Goal: Obtain resource: Download file/media

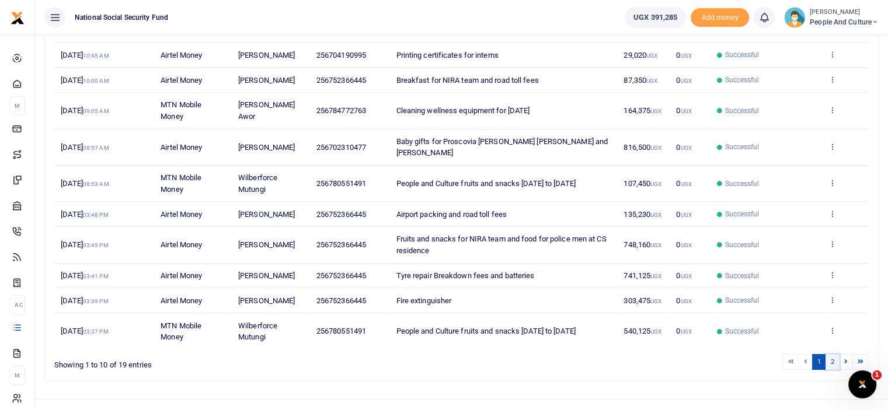
click at [833, 362] on link "2" at bounding box center [833, 362] width 14 height 16
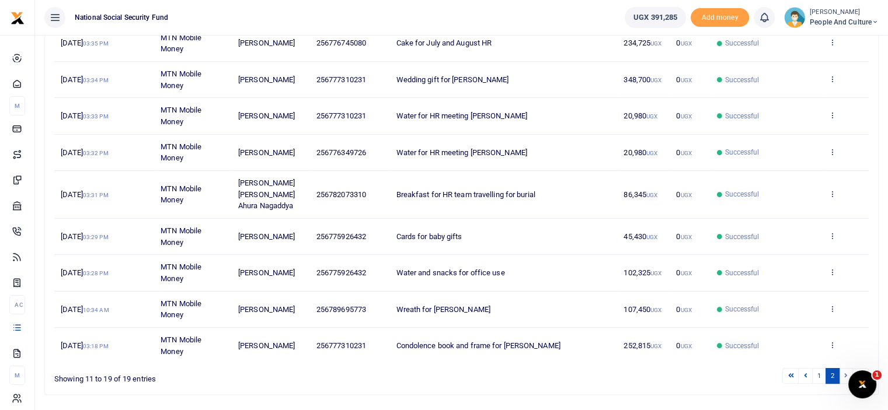
scroll to position [213, 0]
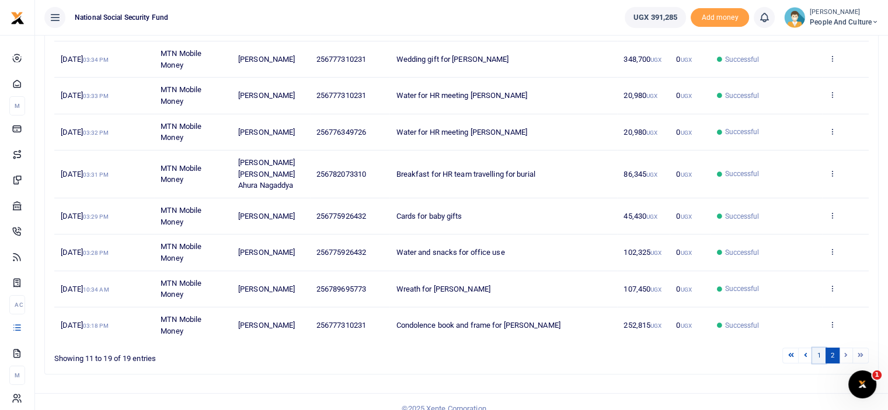
click at [820, 348] on link "1" at bounding box center [819, 356] width 14 height 16
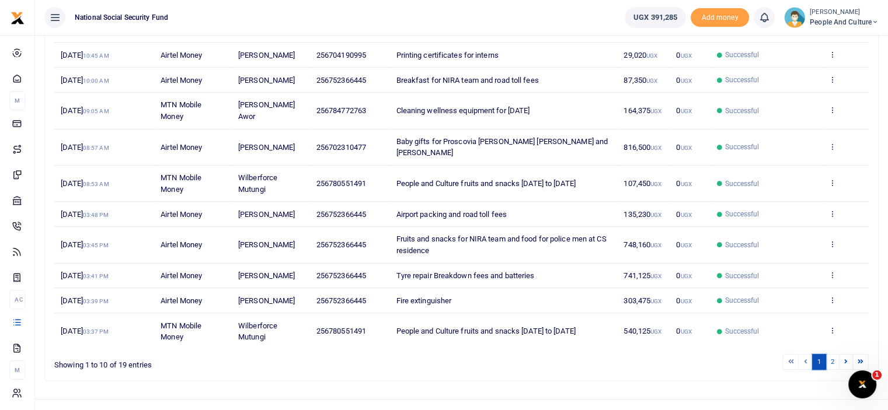
scroll to position [193, 0]
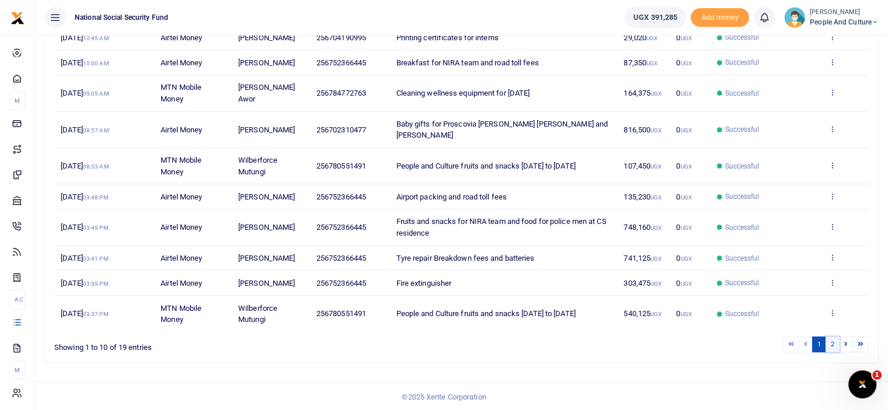
click at [837, 337] on link "2" at bounding box center [833, 345] width 14 height 16
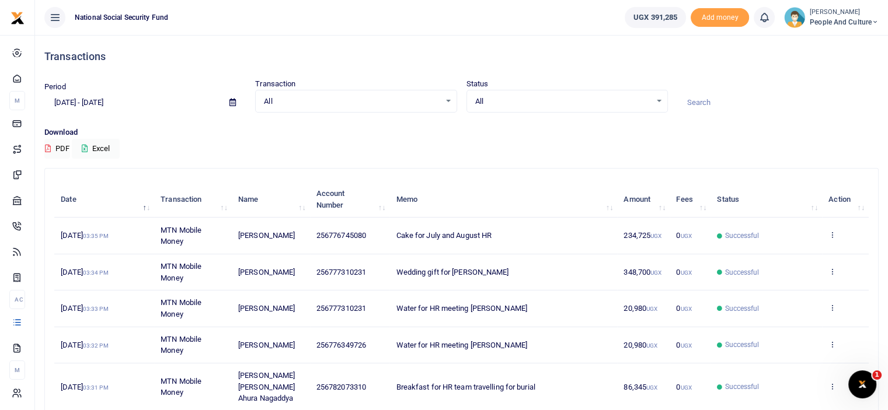
scroll to position [0, 0]
click at [97, 147] on button "Excel" at bounding box center [96, 149] width 48 height 20
click at [232, 103] on icon at bounding box center [232, 103] width 6 height 8
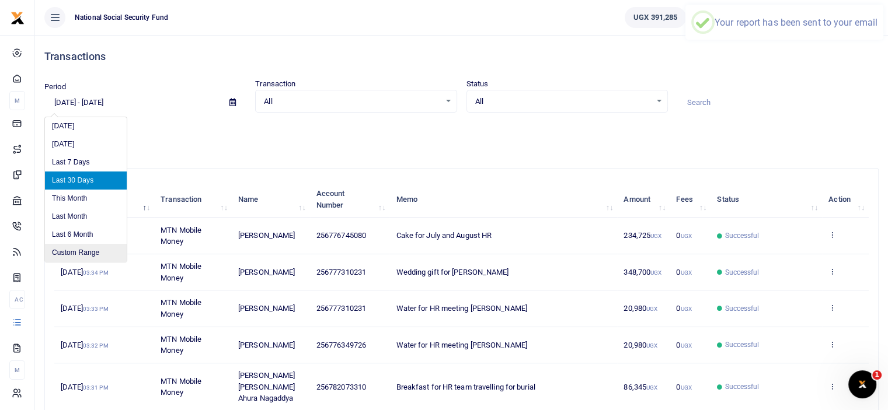
click at [72, 253] on li "Custom Range" at bounding box center [86, 253] width 82 height 18
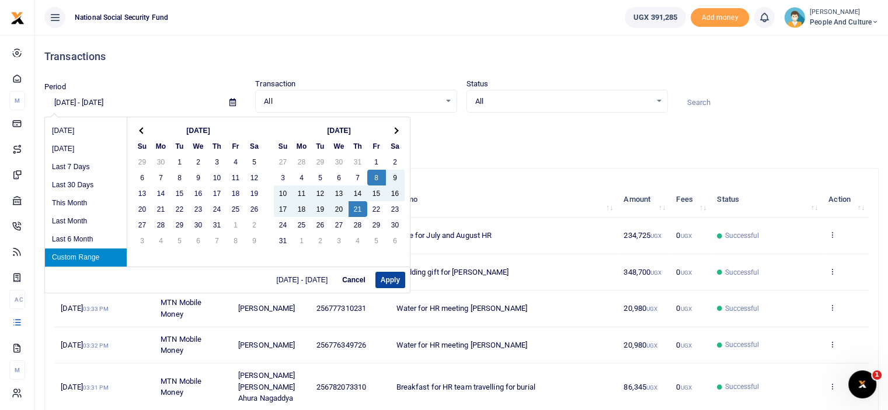
click at [388, 279] on button "Apply" at bounding box center [390, 280] width 30 height 16
type input "[DATE] - [DATE]"
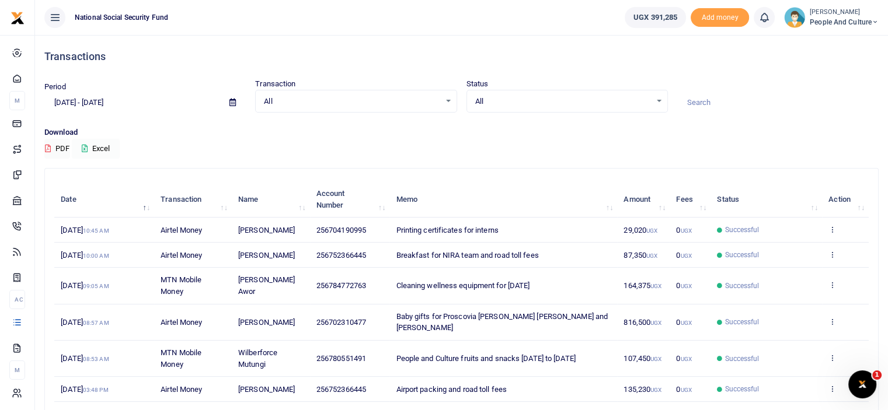
click at [100, 148] on button "Excel" at bounding box center [96, 149] width 48 height 20
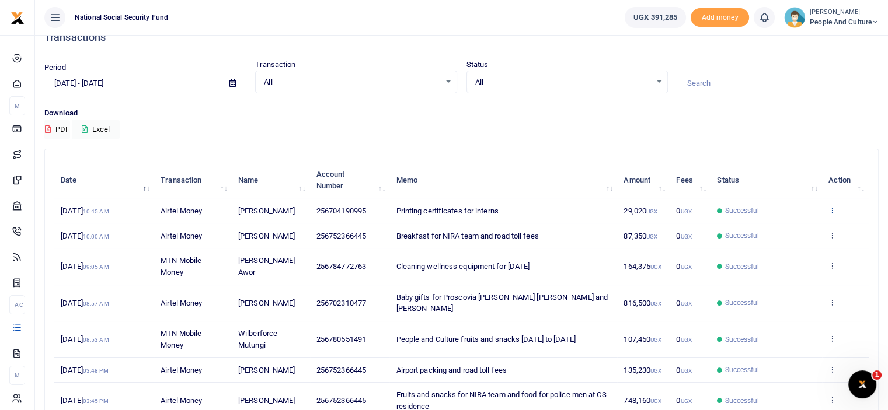
scroll to position [18, 0]
click at [831, 203] on td "View details Send again" at bounding box center [845, 212] width 47 height 25
click at [833, 212] on icon at bounding box center [832, 212] width 8 height 8
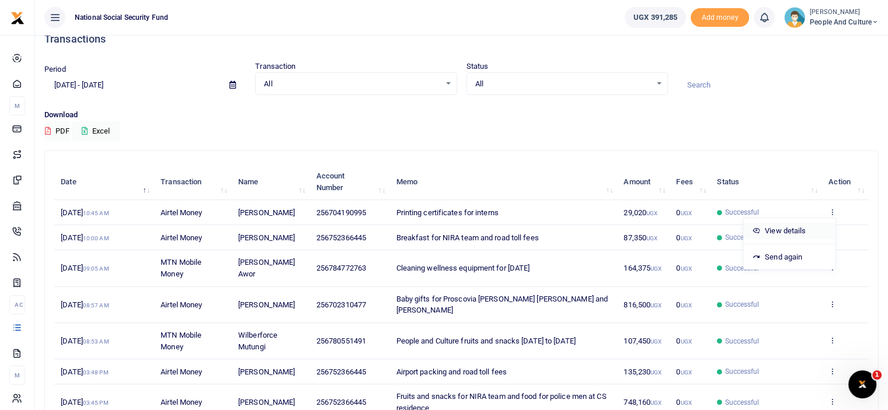
click at [800, 231] on link "View details" at bounding box center [789, 231] width 92 height 16
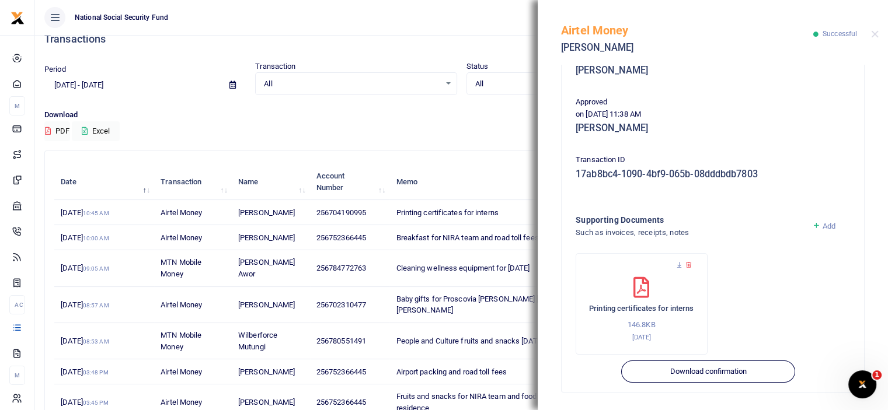
scroll to position [214, 0]
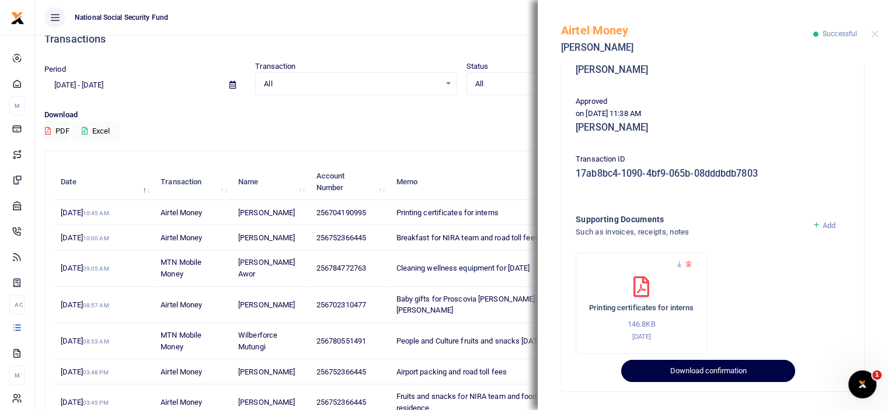
click at [734, 371] on button "Download confirmation" at bounding box center [707, 371] width 173 height 22
click at [730, 373] on button "Download confirmation" at bounding box center [707, 371] width 173 height 22
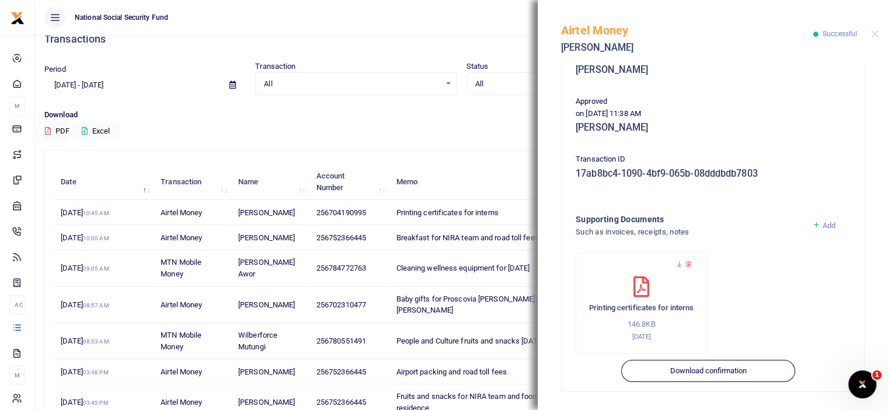
click at [869, 32] on div "Airtel Money Daisy Nagadya Successful" at bounding box center [713, 32] width 350 height 65
click at [873, 32] on button "Close" at bounding box center [875, 34] width 8 height 8
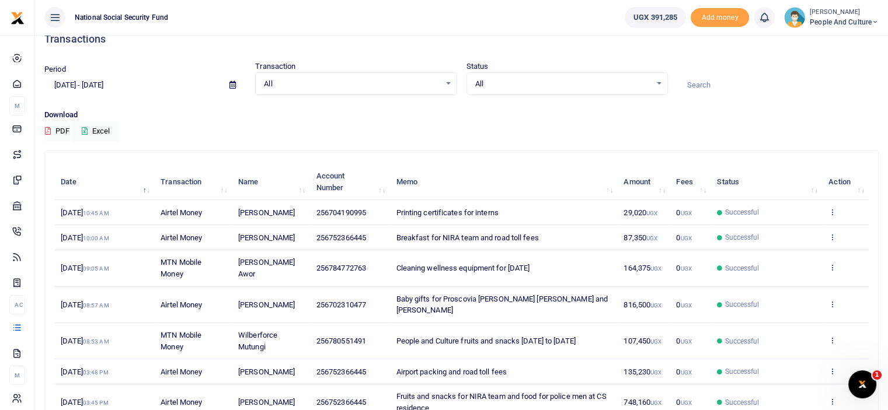
click at [835, 234] on icon at bounding box center [832, 237] width 8 height 8
click at [819, 256] on link "View details" at bounding box center [789, 256] width 92 height 16
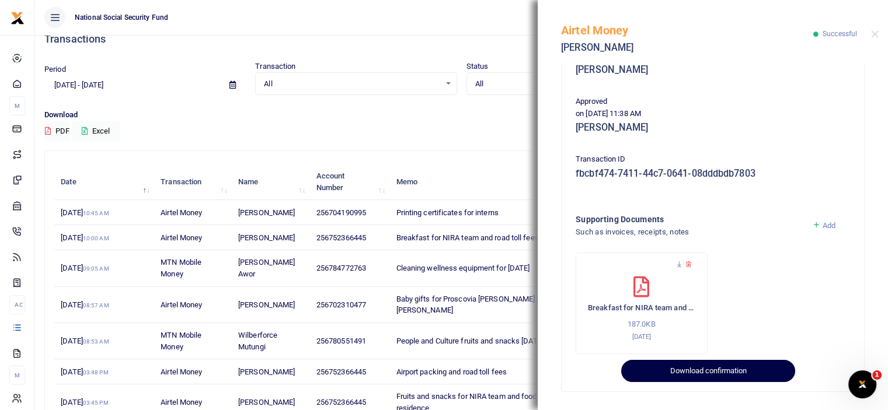
click at [712, 370] on button "Download confirmation" at bounding box center [707, 371] width 173 height 22
click at [712, 371] on button "Download confirmation" at bounding box center [707, 371] width 173 height 22
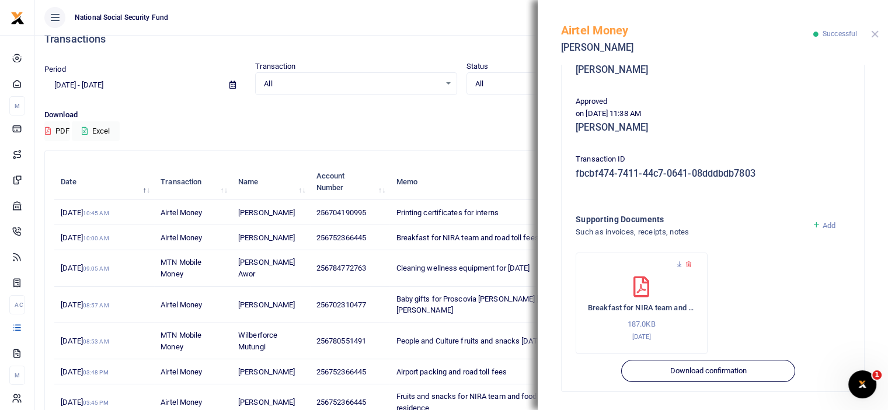
click at [876, 34] on button "Close" at bounding box center [875, 34] width 8 height 8
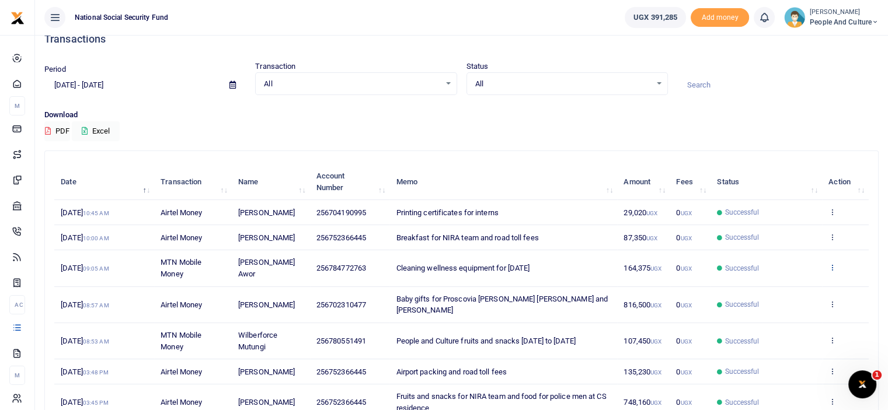
click at [834, 265] on icon at bounding box center [832, 267] width 8 height 8
click at [805, 282] on link "View details" at bounding box center [789, 287] width 92 height 16
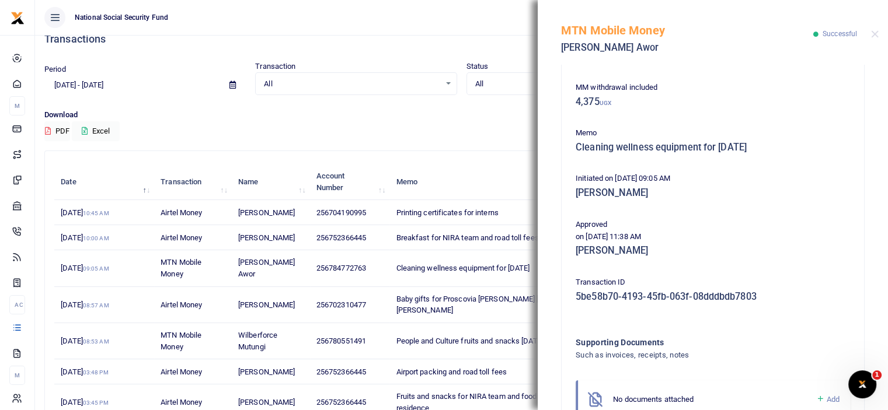
scroll to position [165, 0]
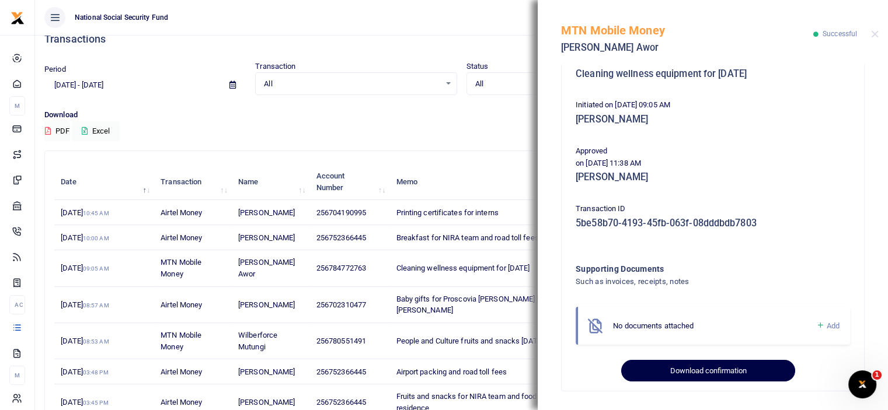
click at [677, 364] on button "Download confirmation" at bounding box center [707, 371] width 173 height 22
click at [677, 368] on button "Download confirmation" at bounding box center [707, 371] width 173 height 22
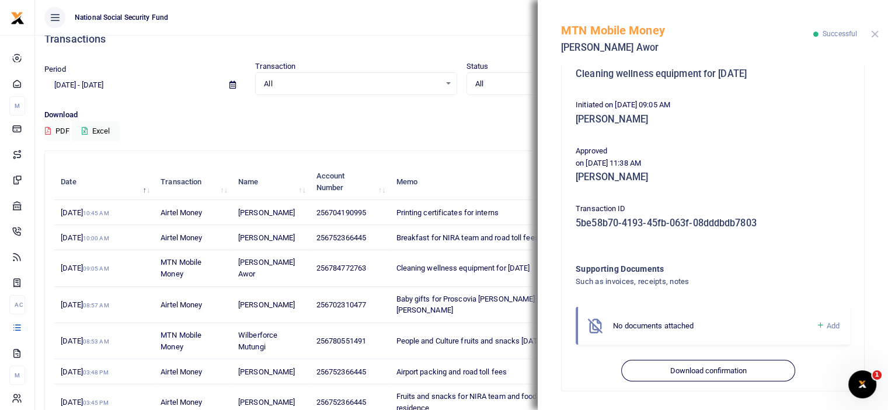
click at [873, 36] on button "Close" at bounding box center [875, 34] width 8 height 8
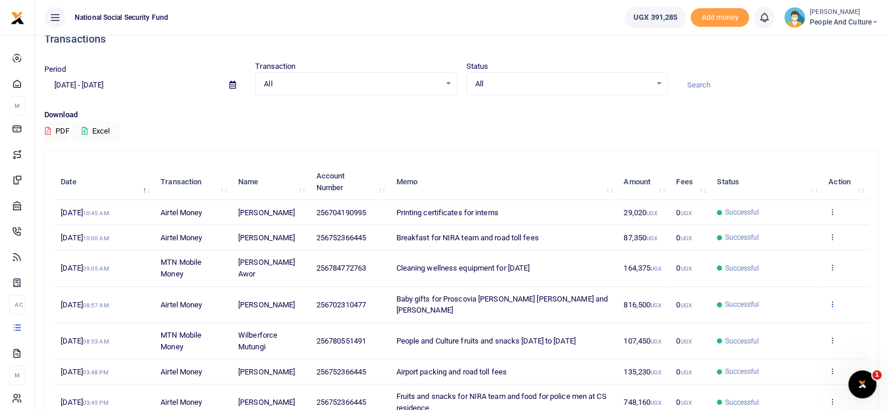
click at [833, 302] on icon at bounding box center [832, 304] width 8 height 8
click at [785, 322] on link "View details" at bounding box center [789, 323] width 92 height 16
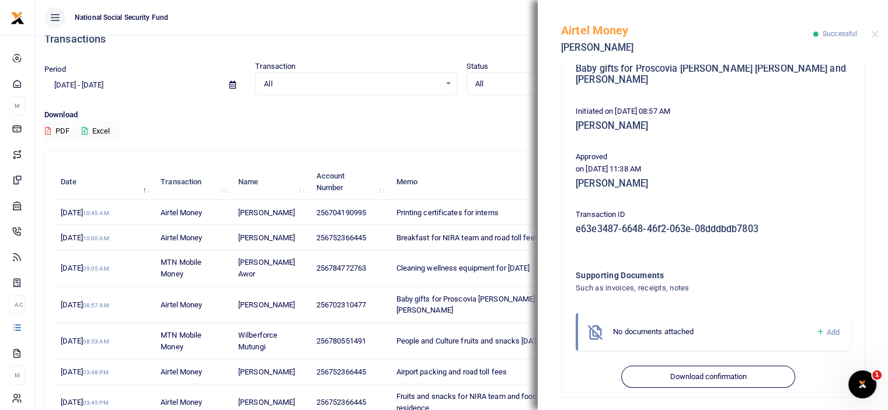
scroll to position [176, 0]
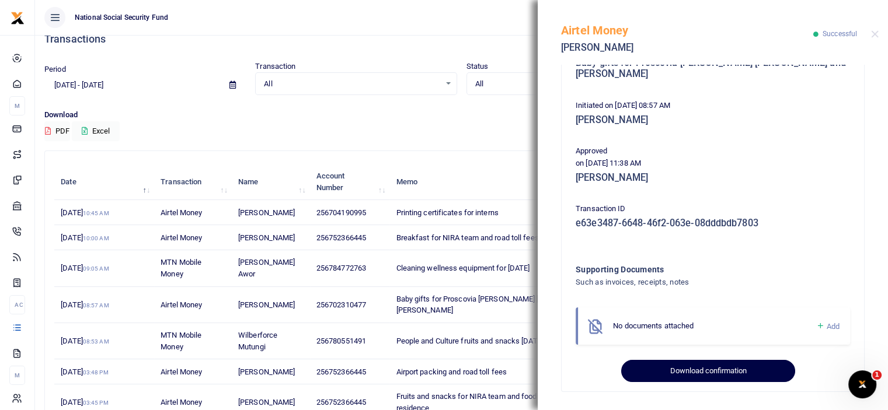
click at [682, 367] on button "Download confirmation" at bounding box center [707, 371] width 173 height 22
click at [684, 374] on button "Download confirmation" at bounding box center [707, 371] width 173 height 22
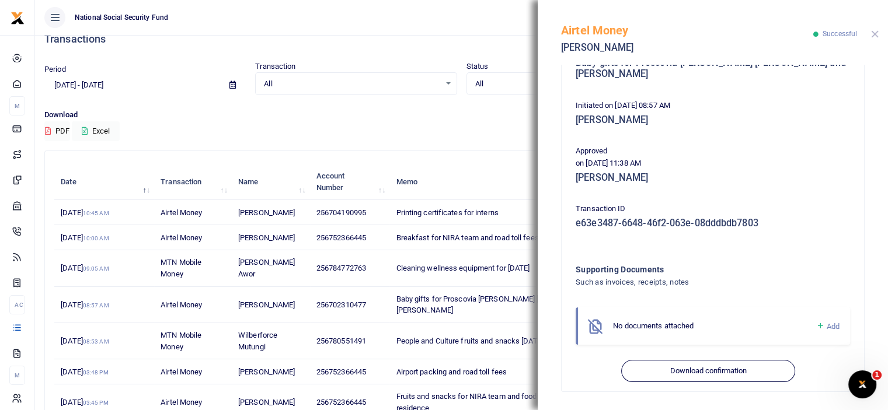
click at [873, 32] on button "Close" at bounding box center [875, 34] width 8 height 8
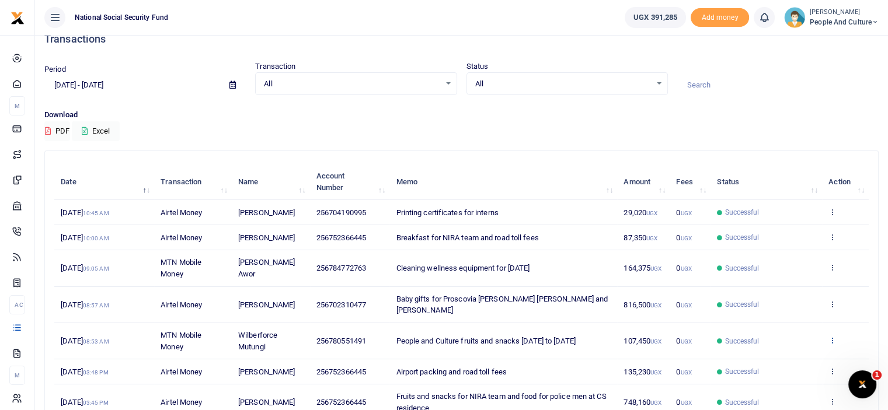
click at [829, 338] on icon at bounding box center [832, 340] width 8 height 8
click at [797, 356] on link "View details" at bounding box center [789, 359] width 92 height 16
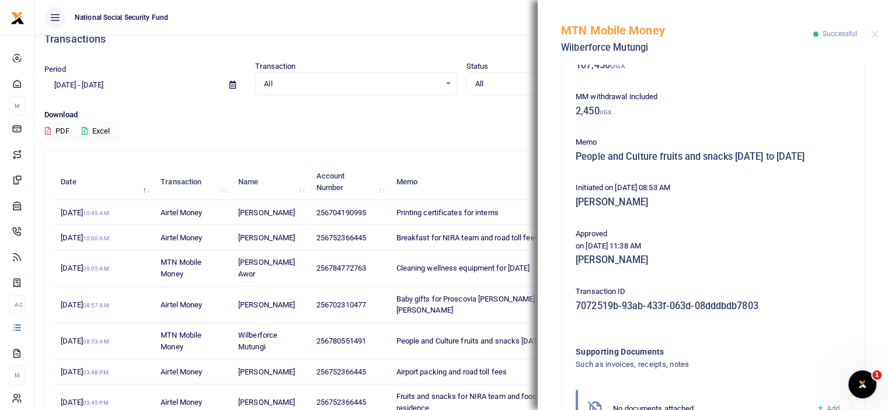
scroll to position [165, 0]
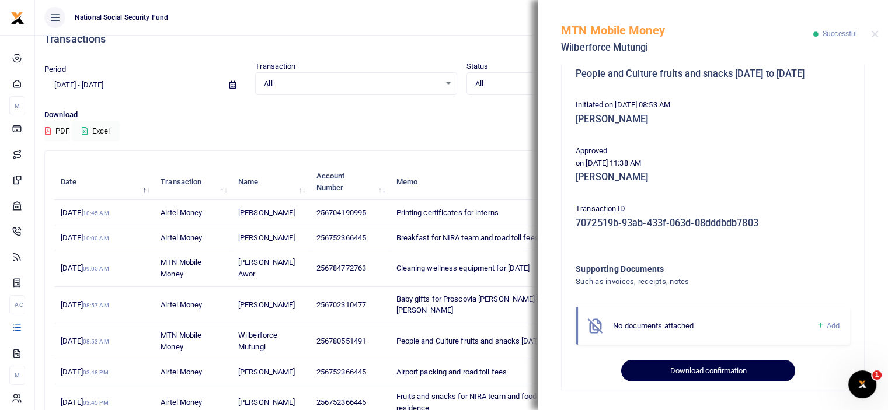
click at [722, 377] on button "Download confirmation" at bounding box center [707, 371] width 173 height 22
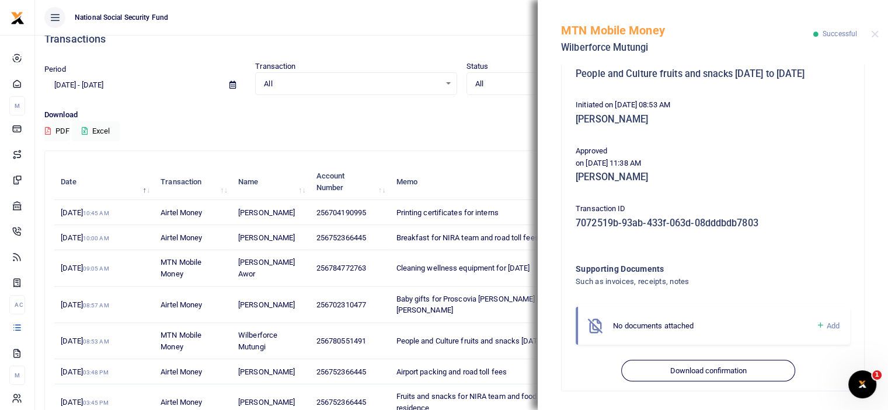
click at [873, 29] on div "MTN Mobile Money Wilberforce Mutungi Successful" at bounding box center [713, 32] width 350 height 65
click at [873, 30] on button "Close" at bounding box center [875, 34] width 8 height 8
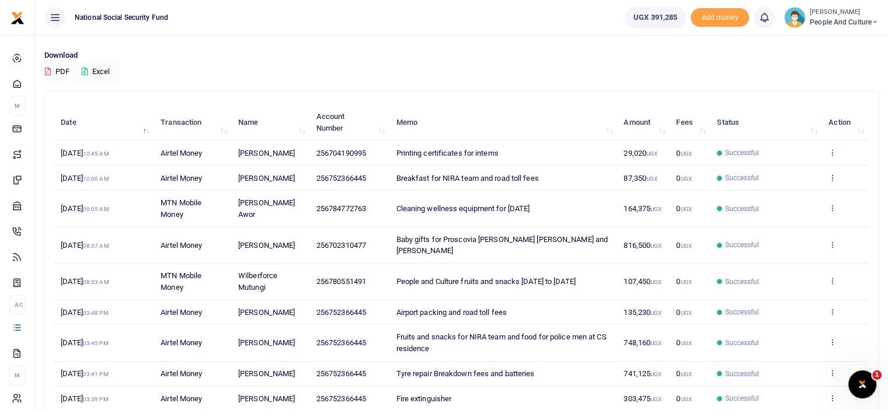
scroll to position [134, 0]
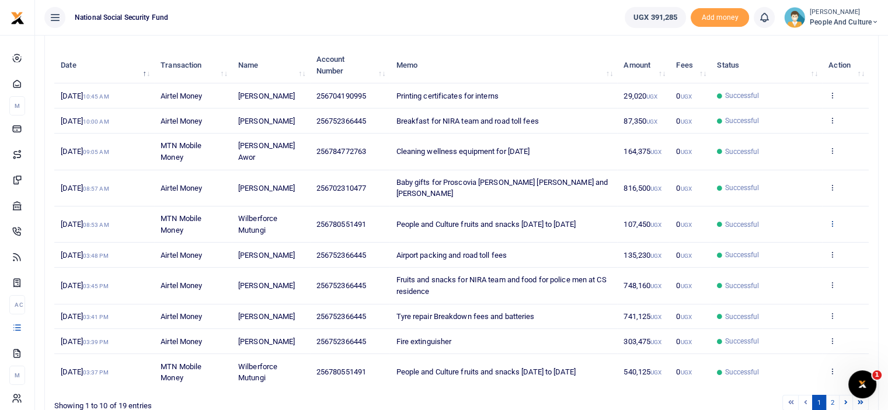
click at [832, 224] on icon at bounding box center [832, 224] width 8 height 8
click at [817, 240] on link "View details" at bounding box center [789, 243] width 92 height 16
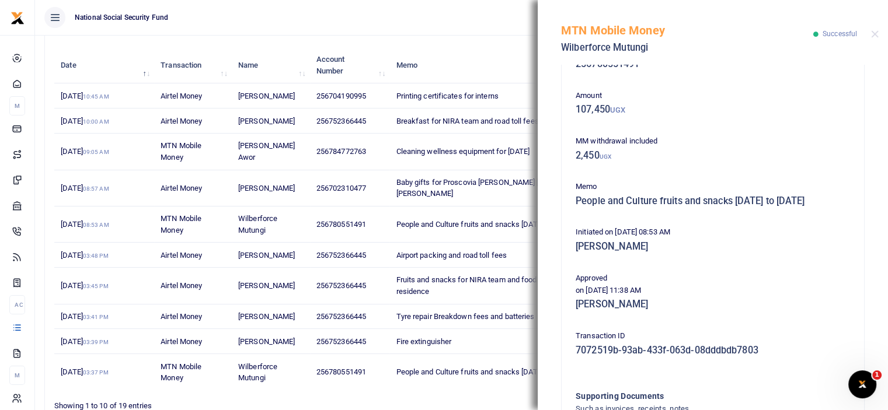
scroll to position [165, 0]
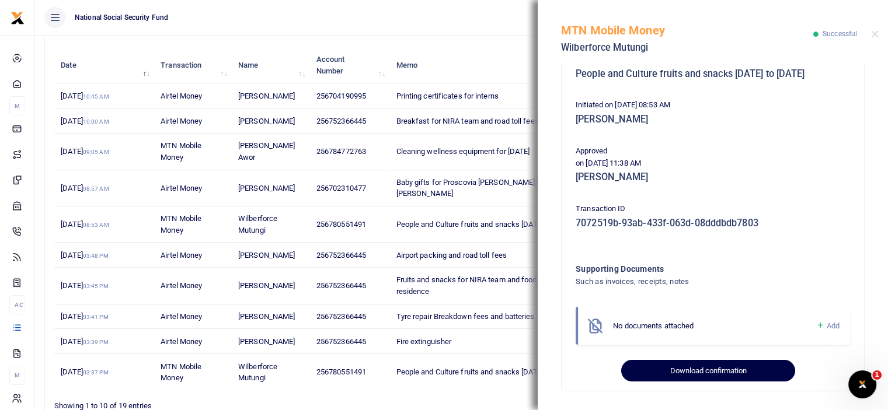
click at [720, 370] on button "Download confirmation" at bounding box center [707, 371] width 173 height 22
click at [720, 374] on button "Download confirmation" at bounding box center [707, 371] width 173 height 22
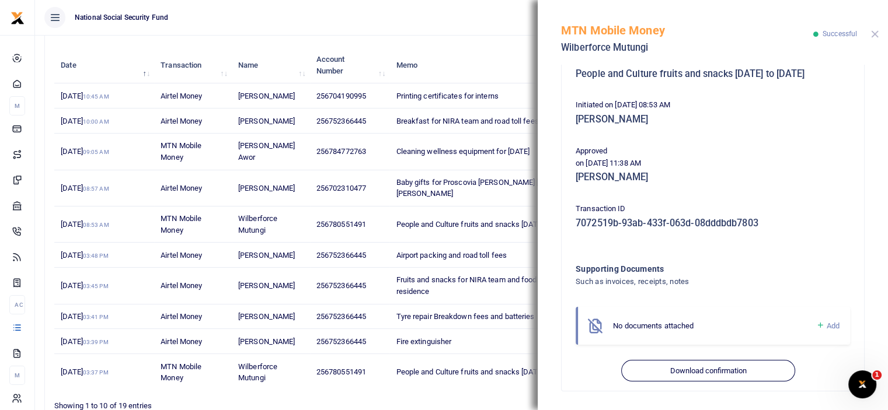
click at [873, 34] on button "Close" at bounding box center [875, 34] width 8 height 8
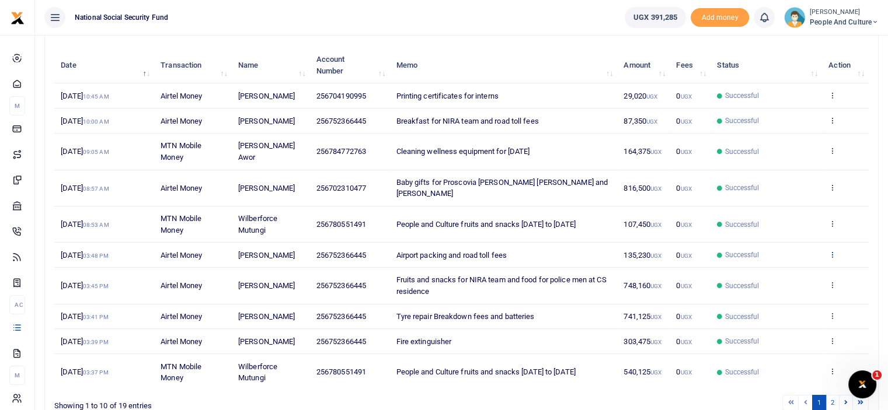
click at [834, 254] on icon at bounding box center [832, 254] width 8 height 8
click at [808, 268] on link "View details" at bounding box center [789, 273] width 92 height 16
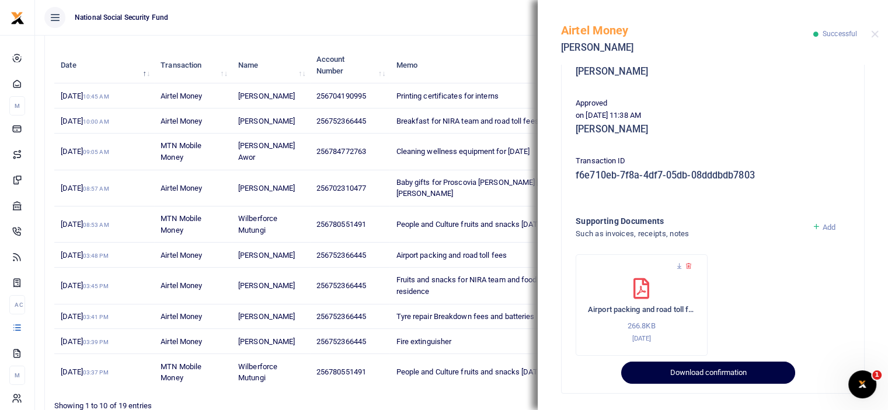
scroll to position [214, 0]
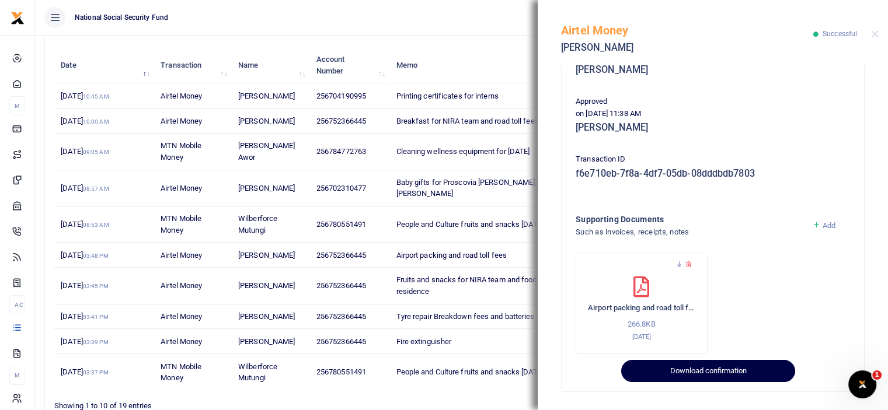
click at [704, 366] on button "Download confirmation" at bounding box center [707, 371] width 173 height 22
click at [705, 371] on button "Download confirmation" at bounding box center [707, 371] width 173 height 22
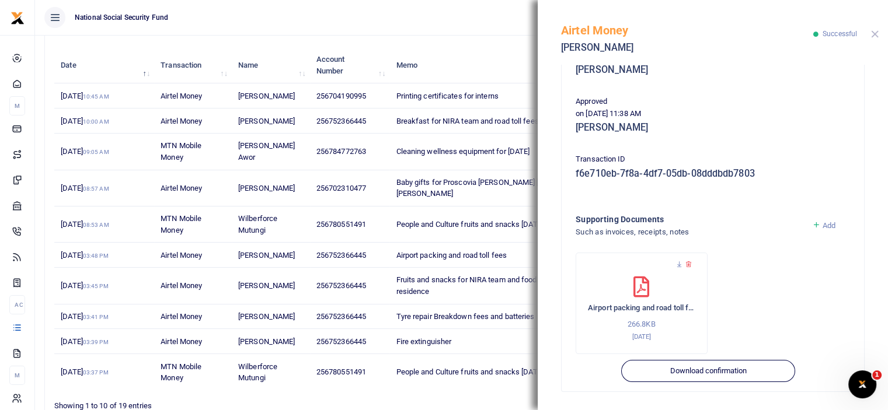
click at [876, 35] on button "Close" at bounding box center [875, 34] width 8 height 8
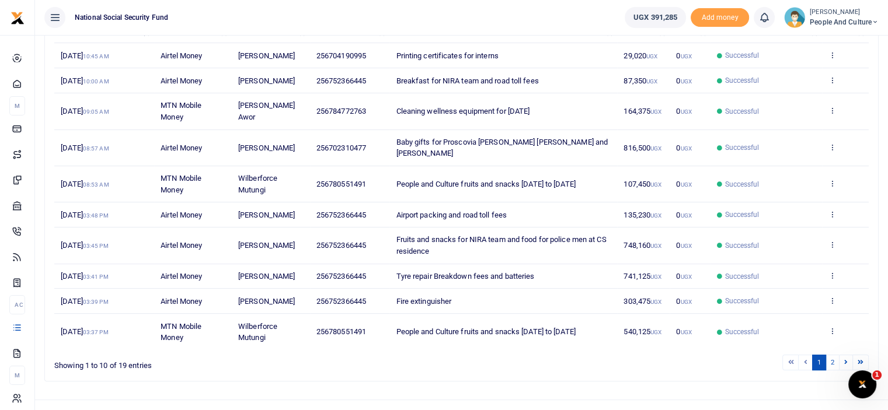
scroll to position [193, 0]
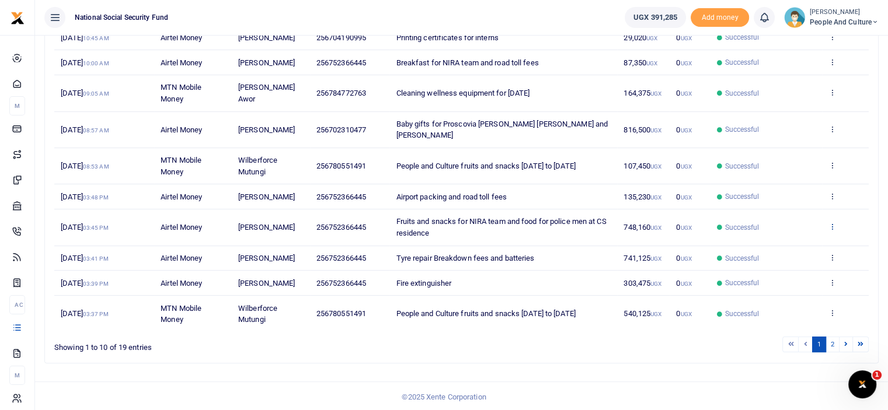
click at [834, 226] on icon at bounding box center [832, 226] width 8 height 8
click at [794, 242] on link "View details" at bounding box center [789, 245] width 92 height 16
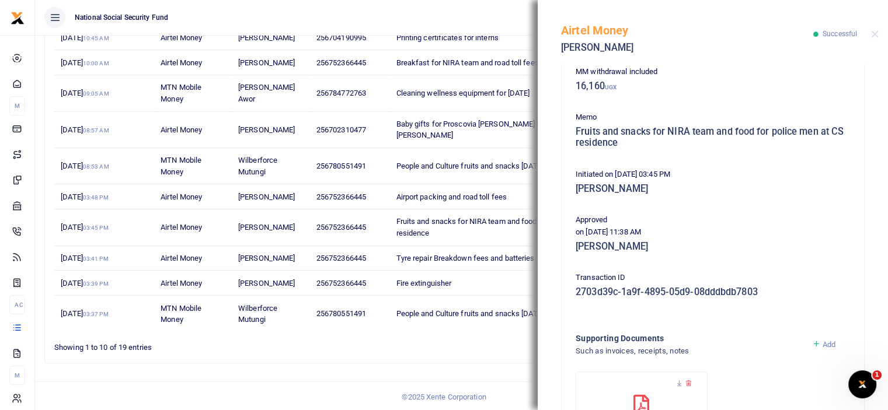
scroll to position [225, 0]
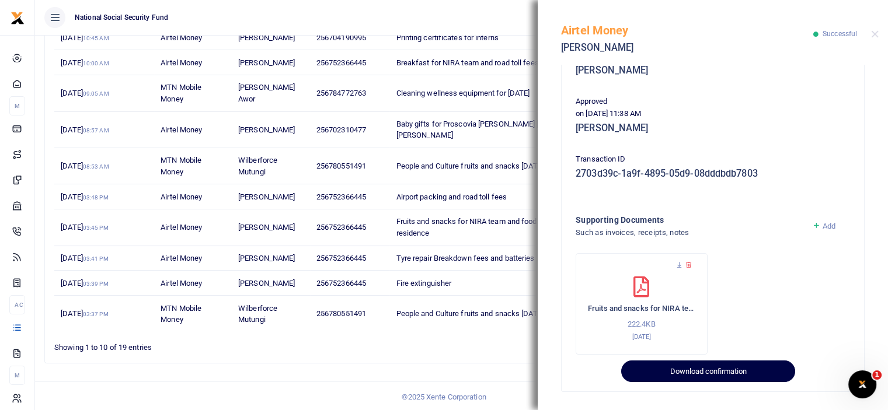
click at [689, 373] on button "Download confirmation" at bounding box center [707, 372] width 173 height 22
click at [689, 378] on button "Download confirmation" at bounding box center [707, 372] width 173 height 22
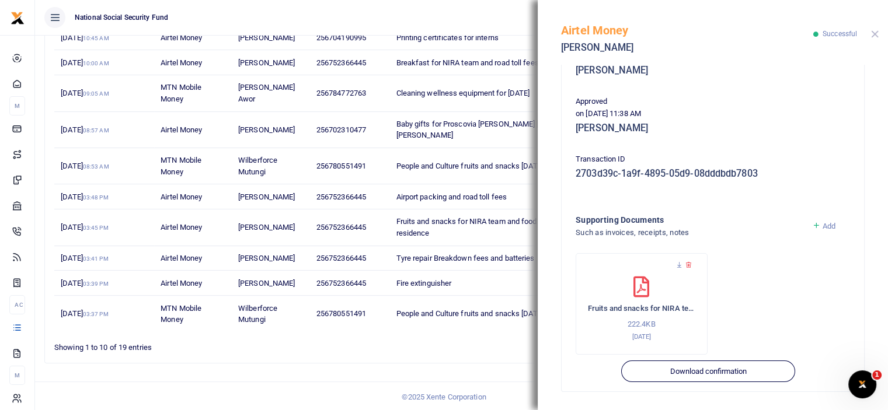
click at [877, 35] on button "Close" at bounding box center [875, 34] width 8 height 8
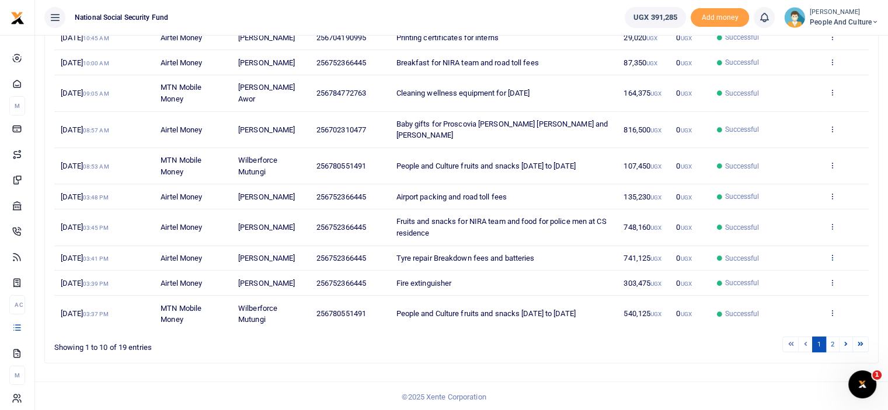
click at [831, 253] on icon at bounding box center [832, 257] width 8 height 8
click at [798, 272] on link "View details" at bounding box center [789, 276] width 92 height 16
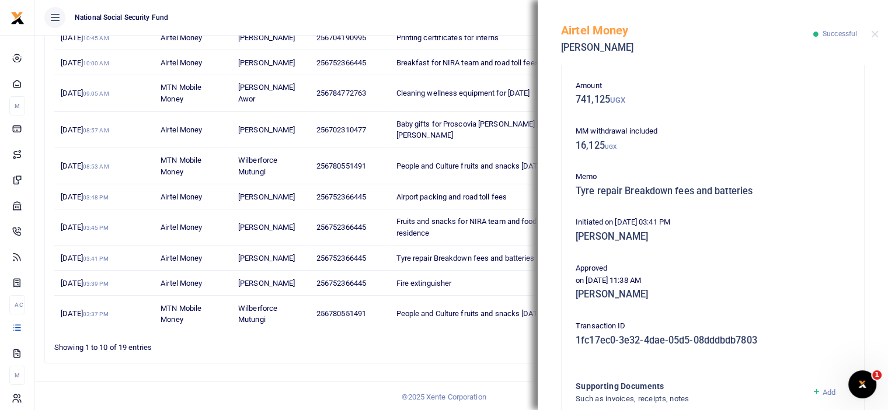
scroll to position [214, 0]
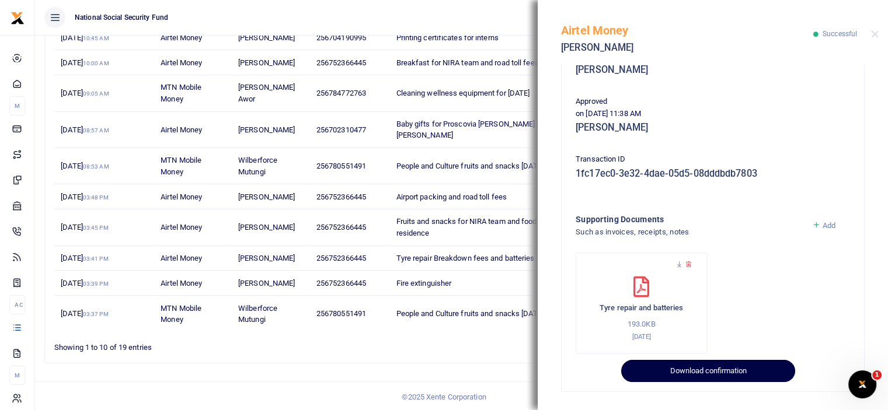
click at [684, 368] on button "Download confirmation" at bounding box center [707, 371] width 173 height 22
click at [684, 371] on button "Download confirmation" at bounding box center [707, 371] width 173 height 22
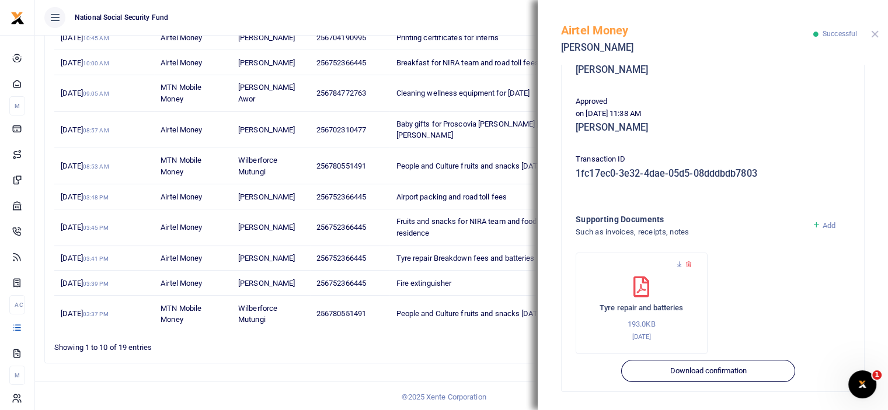
click at [876, 32] on button "Close" at bounding box center [875, 34] width 8 height 8
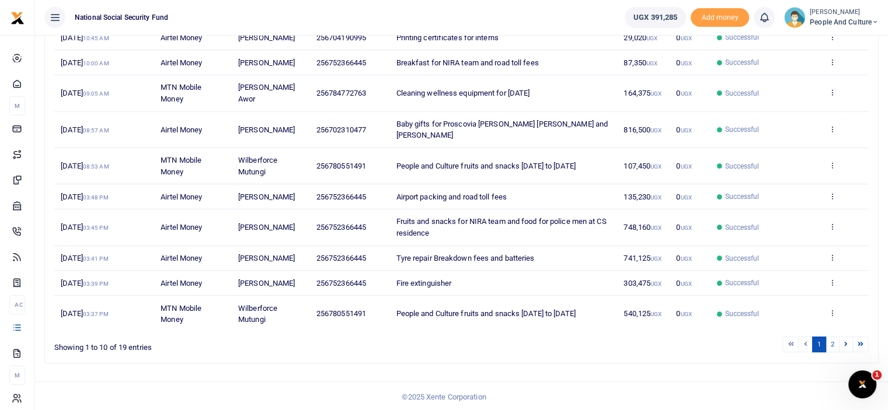
click at [837, 282] on td "View details Send again" at bounding box center [845, 283] width 47 height 25
click at [831, 281] on icon at bounding box center [832, 282] width 8 height 8
click at [791, 301] on link "View details" at bounding box center [789, 301] width 92 height 16
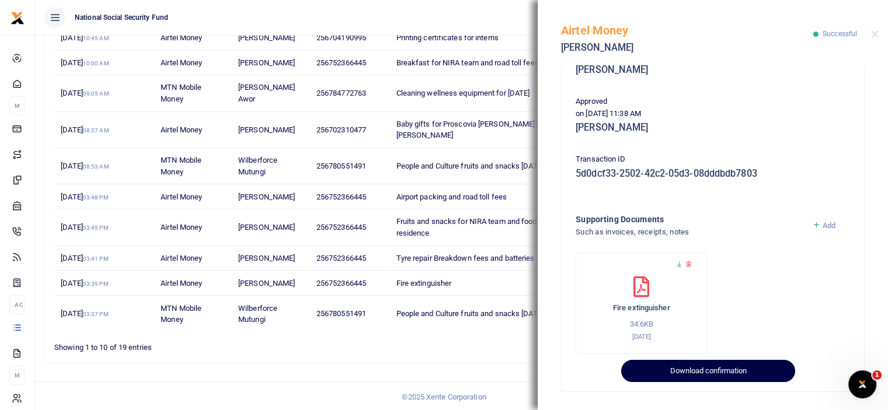
click at [695, 372] on button "Download confirmation" at bounding box center [707, 371] width 173 height 22
click at [695, 376] on button "Download confirmation" at bounding box center [707, 371] width 173 height 22
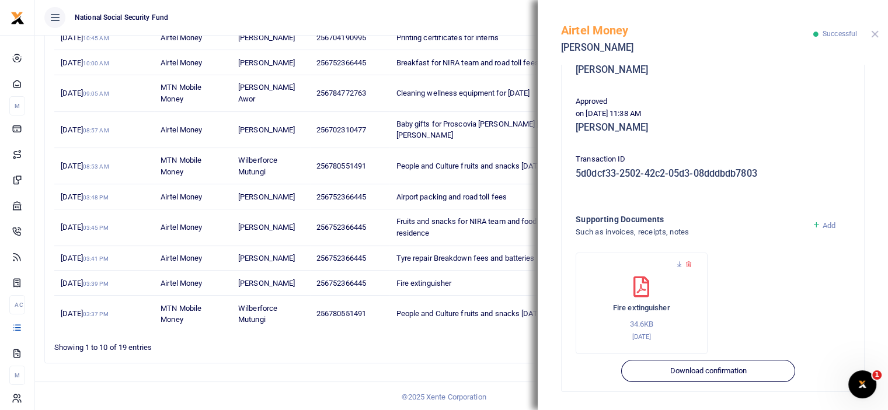
click at [876, 34] on button "Close" at bounding box center [875, 34] width 8 height 8
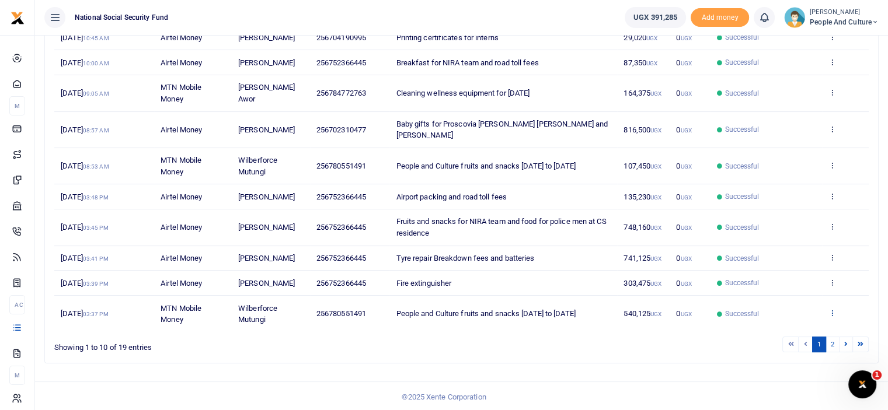
click at [832, 315] on icon at bounding box center [832, 313] width 8 height 8
click at [776, 270] on link "View details" at bounding box center [789, 269] width 92 height 16
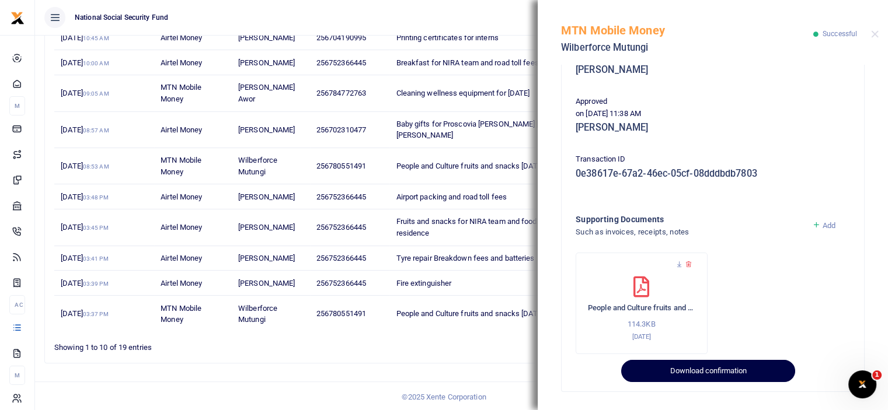
click at [667, 372] on button "Download confirmation" at bounding box center [707, 371] width 173 height 22
click at [667, 373] on button "Download confirmation" at bounding box center [707, 371] width 173 height 22
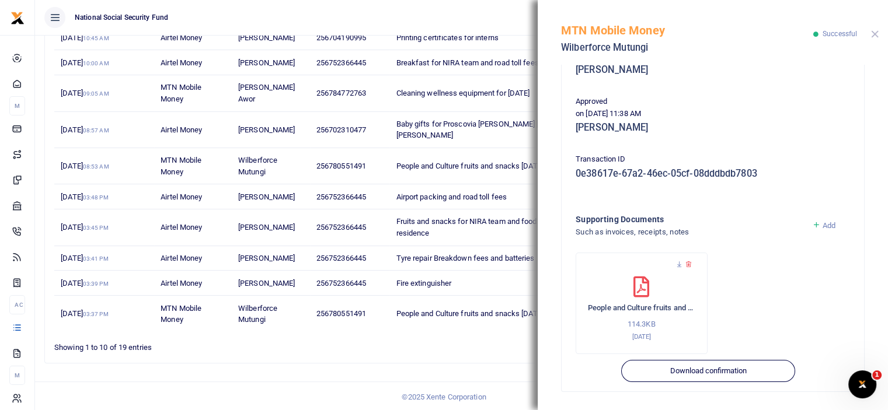
click at [874, 35] on button "Close" at bounding box center [875, 34] width 8 height 8
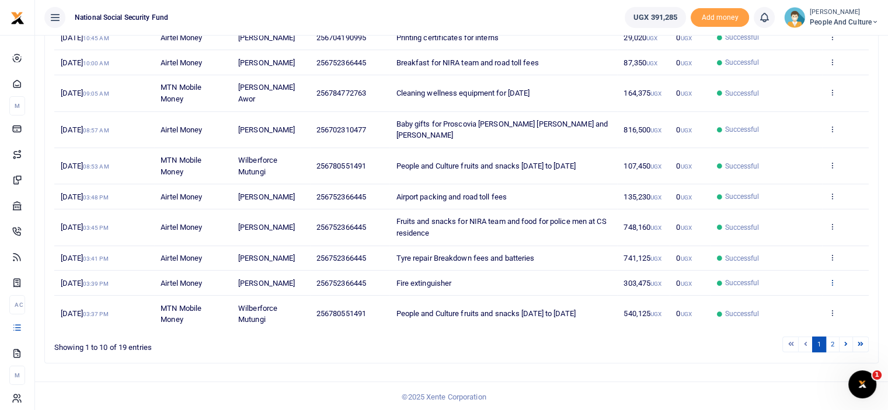
click at [834, 280] on icon at bounding box center [832, 282] width 8 height 8
click at [785, 302] on link "View details" at bounding box center [789, 301] width 92 height 16
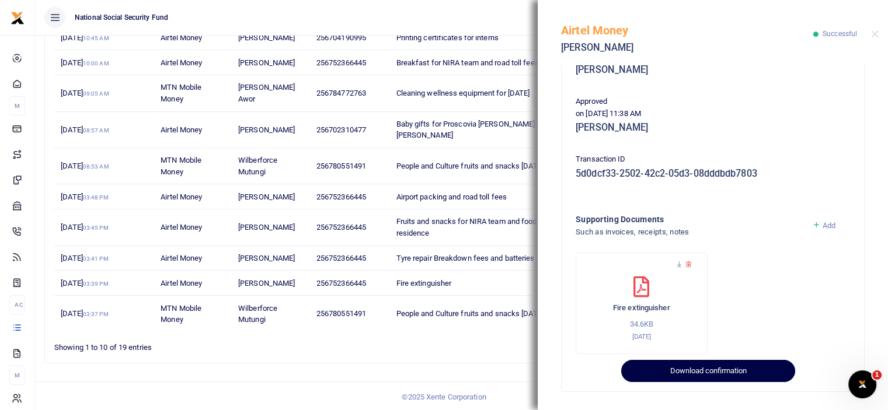
click at [687, 374] on button "Download confirmation" at bounding box center [707, 371] width 173 height 22
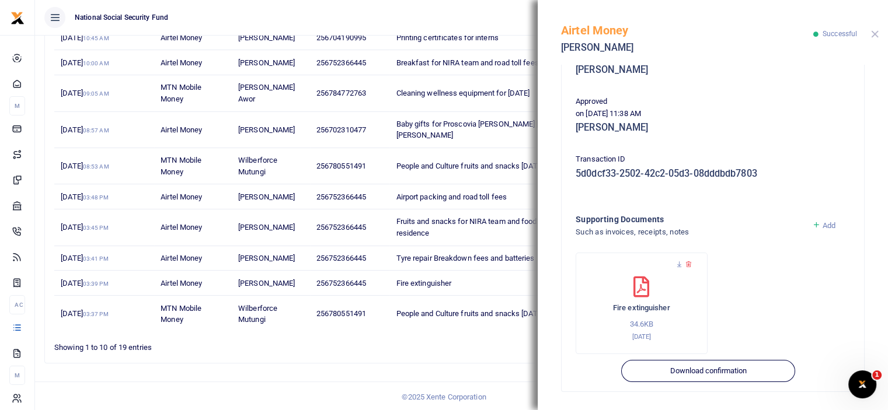
click at [874, 33] on button "Close" at bounding box center [875, 34] width 8 height 8
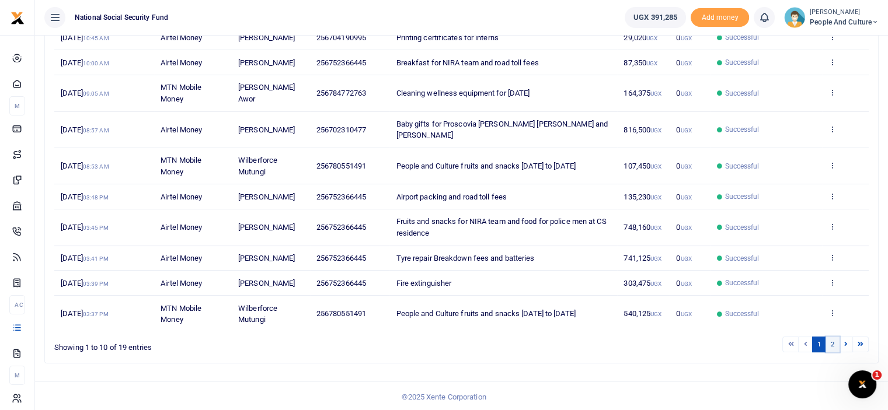
click at [835, 343] on link "2" at bounding box center [833, 345] width 14 height 16
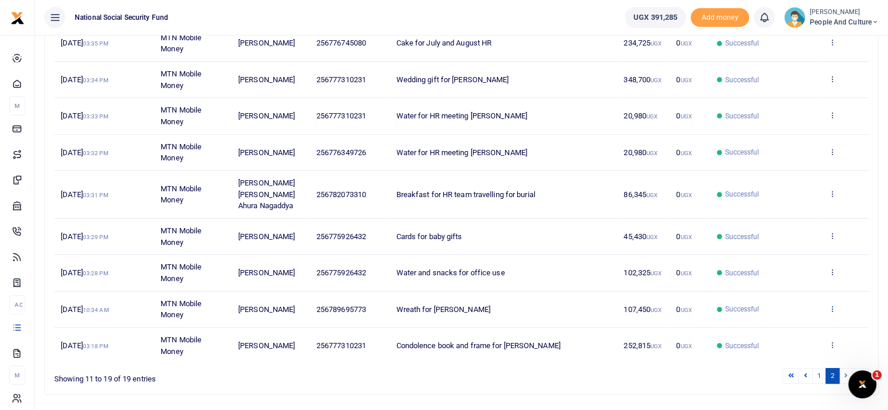
click at [831, 305] on icon at bounding box center [832, 309] width 8 height 8
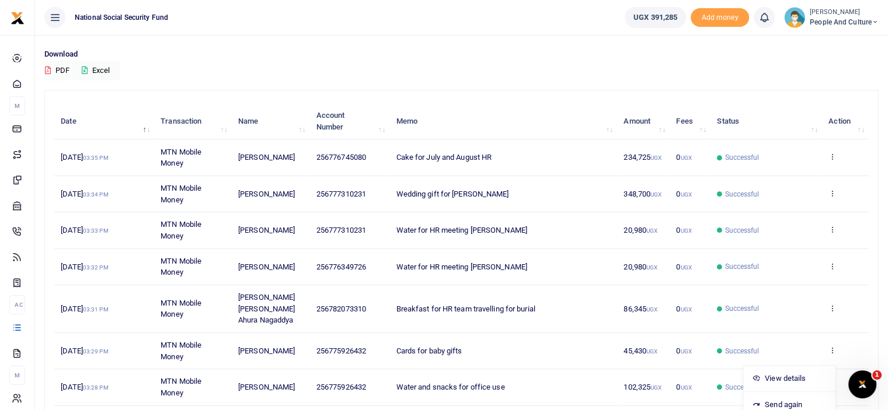
scroll to position [18, 0]
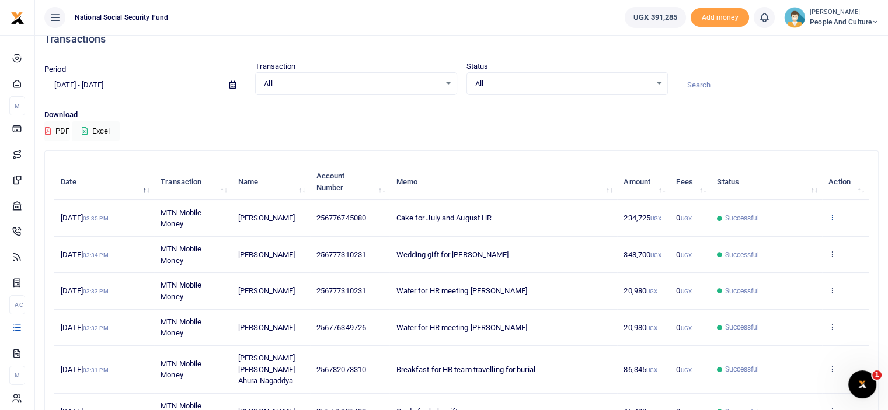
click at [835, 217] on icon at bounding box center [832, 217] width 8 height 8
click at [801, 232] on link "View details" at bounding box center [789, 237] width 92 height 16
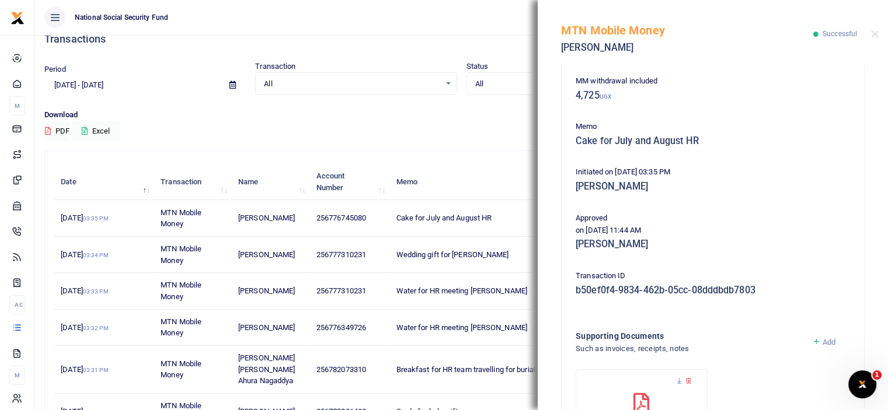
scroll to position [214, 0]
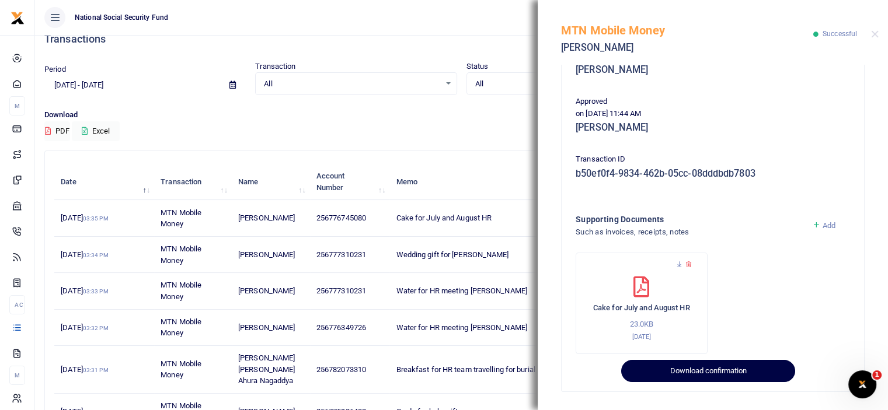
click at [681, 371] on button "Download confirmation" at bounding box center [707, 371] width 173 height 22
click at [681, 372] on button "Download confirmation" at bounding box center [707, 371] width 173 height 22
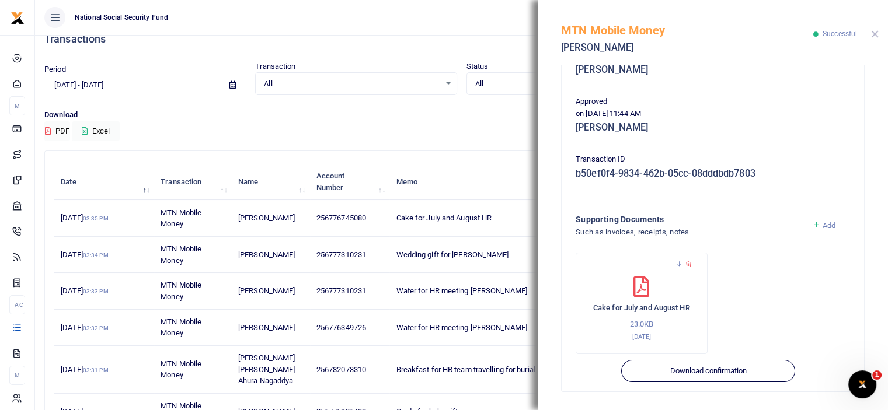
click at [877, 30] on button "Close" at bounding box center [875, 34] width 8 height 8
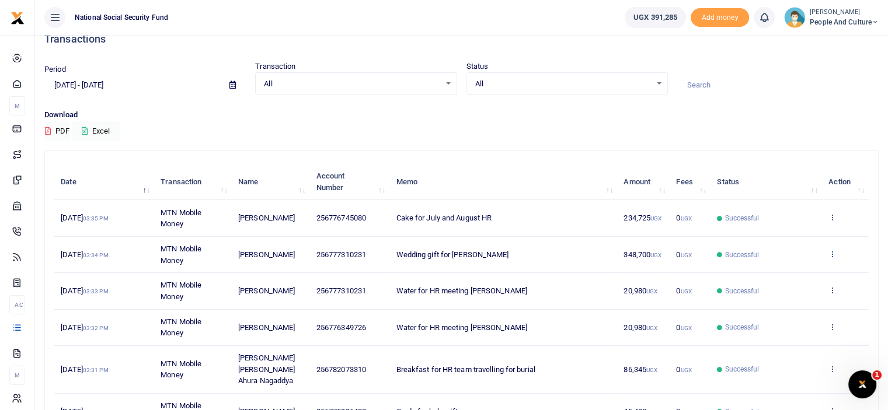
click at [831, 256] on icon at bounding box center [832, 254] width 8 height 8
click at [808, 271] on link "View details" at bounding box center [789, 273] width 92 height 16
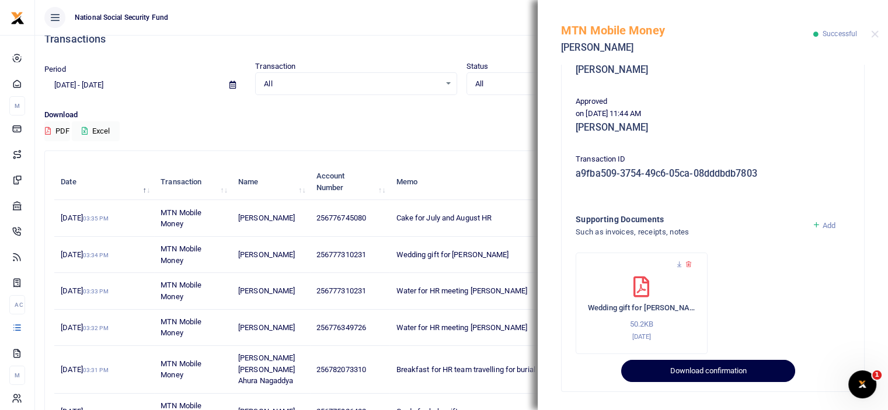
click at [687, 374] on button "Download confirmation" at bounding box center [707, 371] width 173 height 22
click at [687, 376] on button "Download confirmation" at bounding box center [707, 371] width 173 height 22
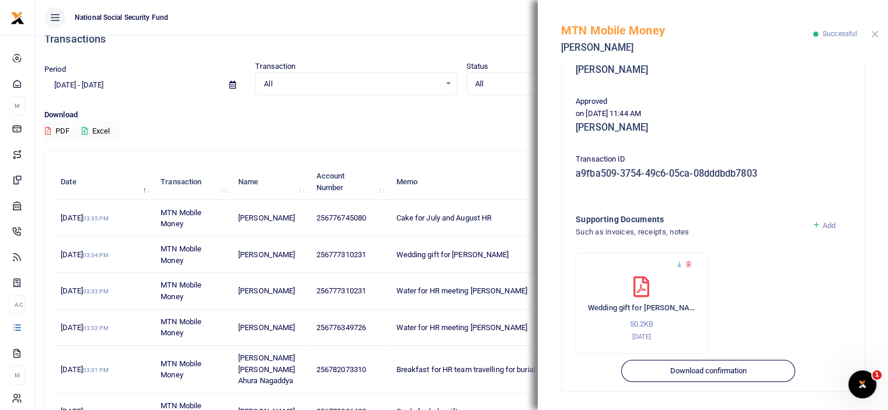
click at [873, 34] on button "Close" at bounding box center [875, 34] width 8 height 8
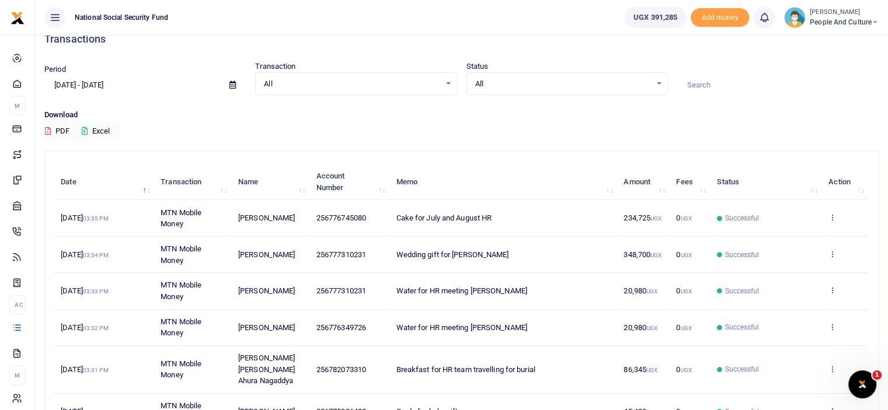
click at [829, 286] on icon at bounding box center [832, 290] width 8 height 8
click at [785, 308] on link "View details" at bounding box center [789, 309] width 92 height 16
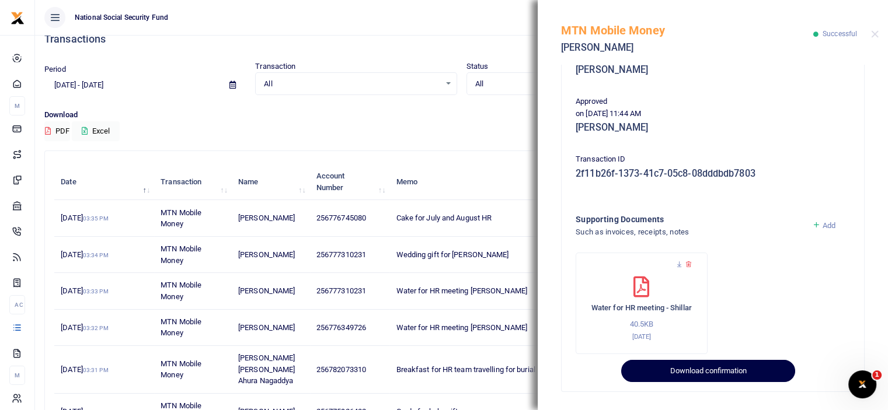
click at [664, 378] on button "Download confirmation" at bounding box center [707, 371] width 173 height 22
click at [661, 378] on button "Download confirmation" at bounding box center [707, 371] width 173 height 22
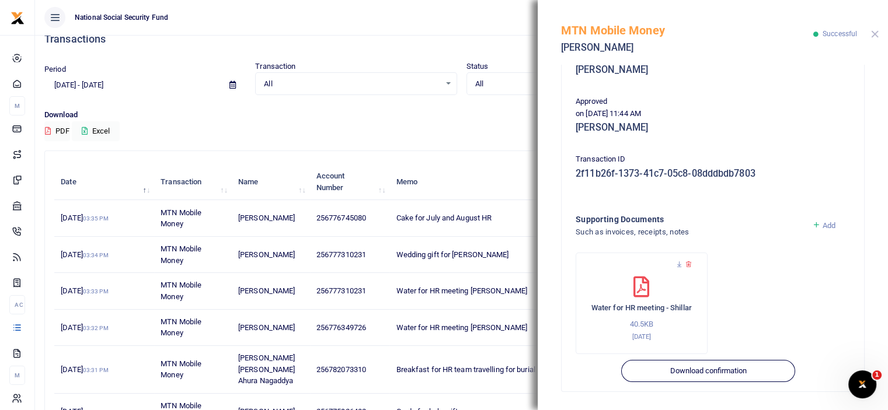
click at [875, 32] on button "Close" at bounding box center [875, 34] width 8 height 8
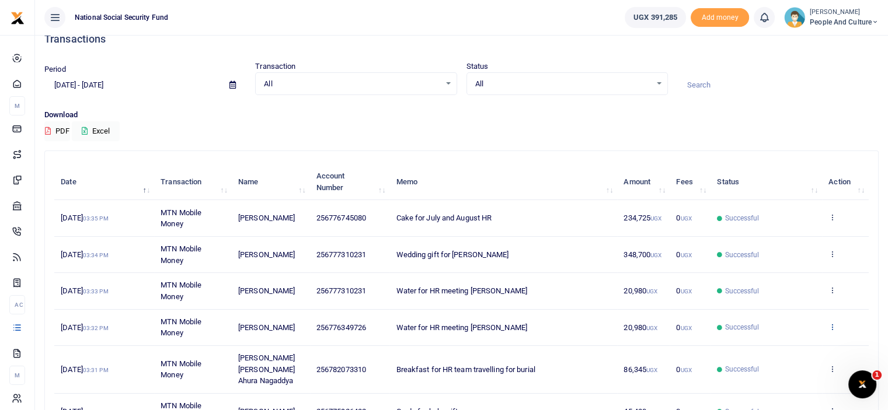
click at [834, 324] on icon at bounding box center [832, 327] width 8 height 8
click at [787, 340] on link "View details" at bounding box center [789, 345] width 92 height 16
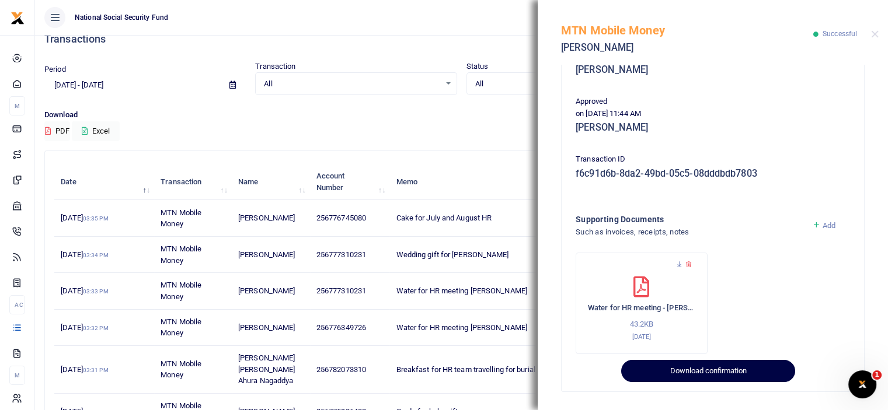
click at [653, 371] on button "Download confirmation" at bounding box center [707, 371] width 173 height 22
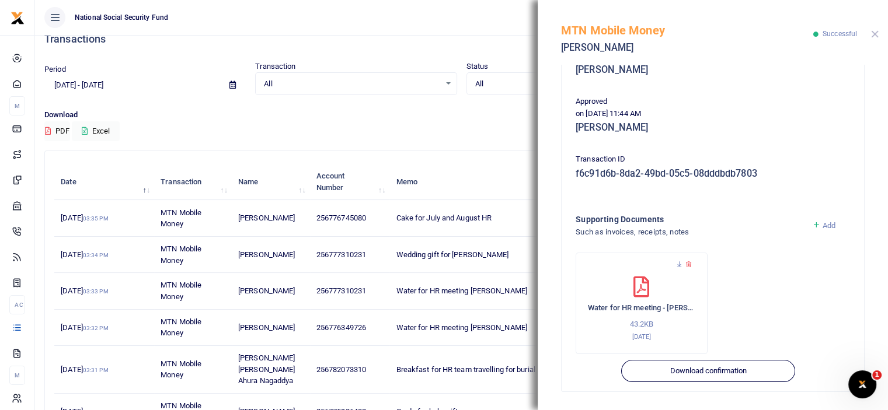
click at [874, 36] on button "Close" at bounding box center [875, 34] width 8 height 8
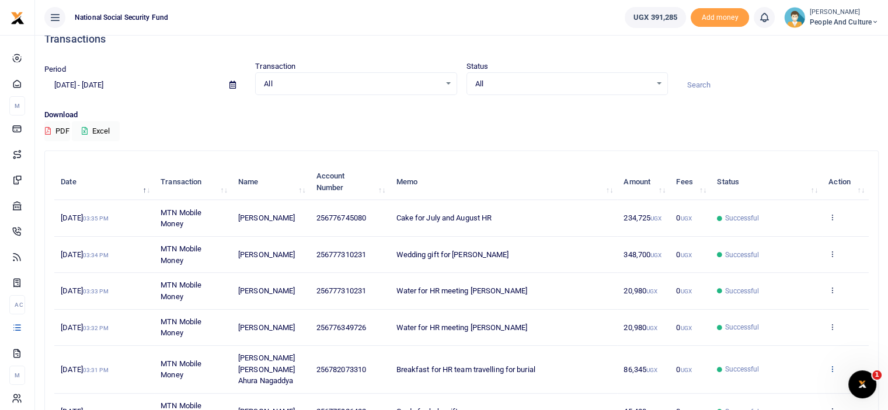
click at [828, 365] on icon at bounding box center [832, 369] width 8 height 8
click at [782, 323] on link "View details" at bounding box center [789, 331] width 92 height 16
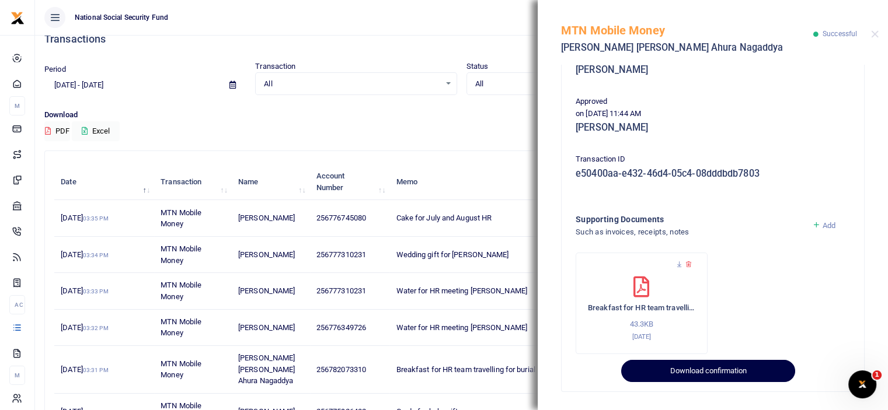
click at [689, 370] on button "Download confirmation" at bounding box center [707, 371] width 173 height 22
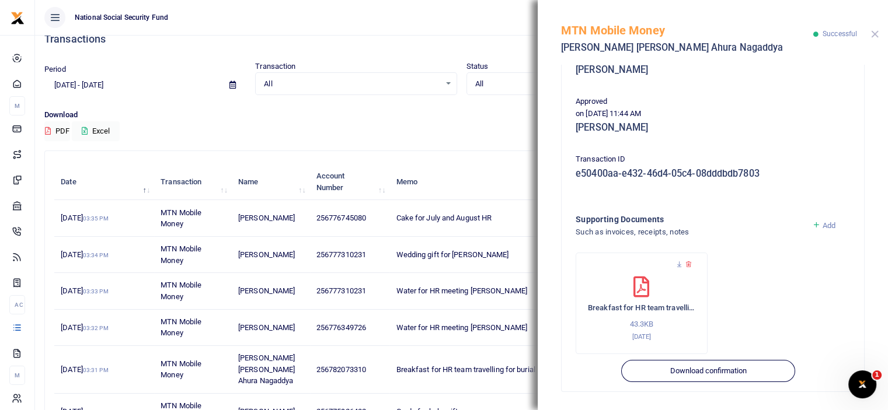
click at [873, 34] on button "Close" at bounding box center [875, 34] width 8 height 8
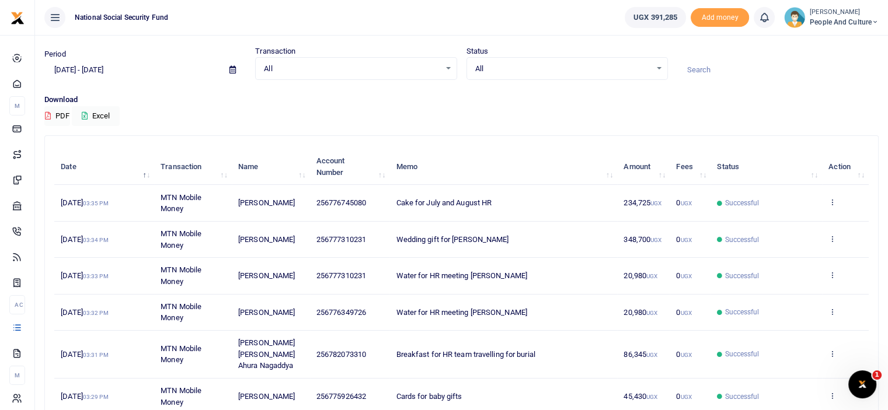
scroll to position [134, 0]
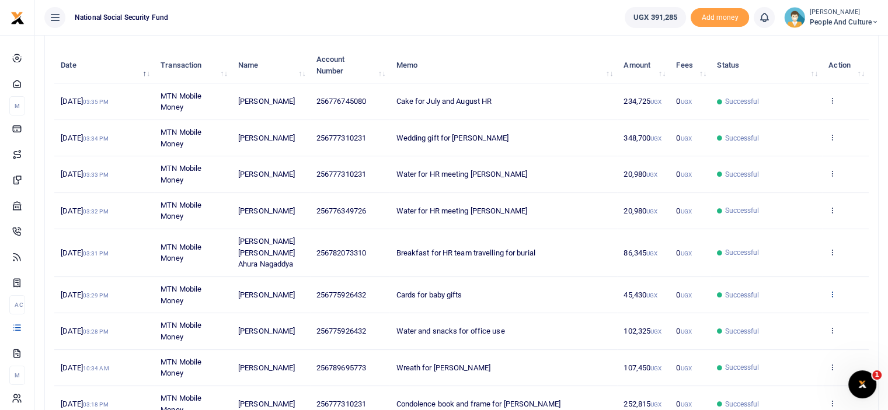
click at [829, 290] on icon at bounding box center [832, 294] width 8 height 8
click at [791, 301] on link "View details" at bounding box center [789, 302] width 92 height 16
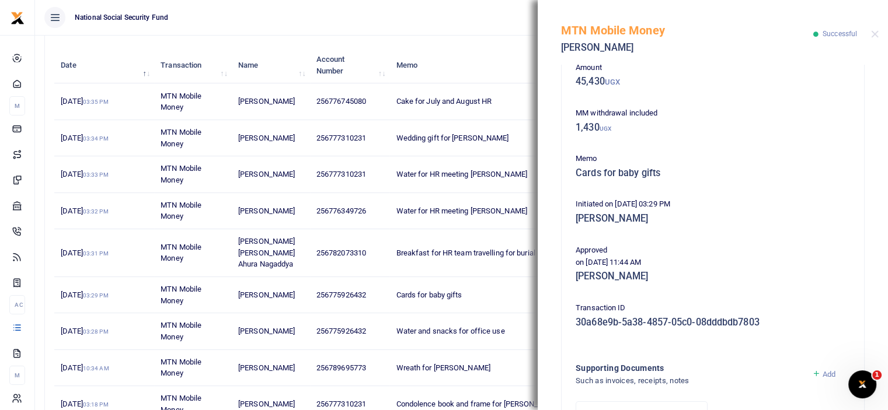
scroll to position [214, 0]
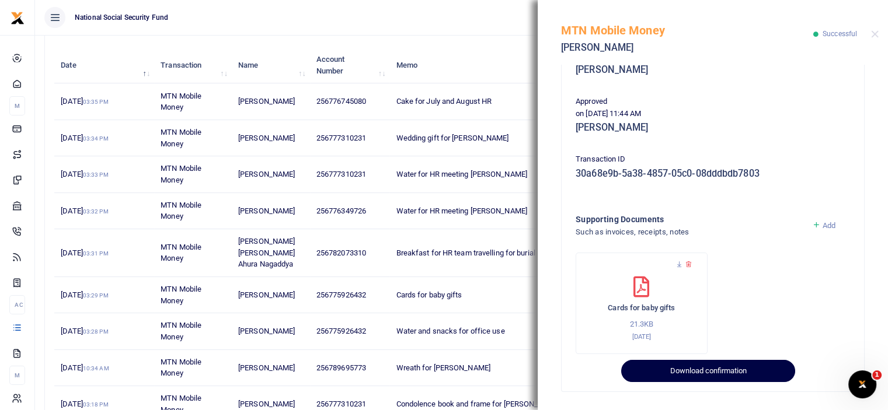
click at [664, 374] on button "Download confirmation" at bounding box center [707, 371] width 173 height 22
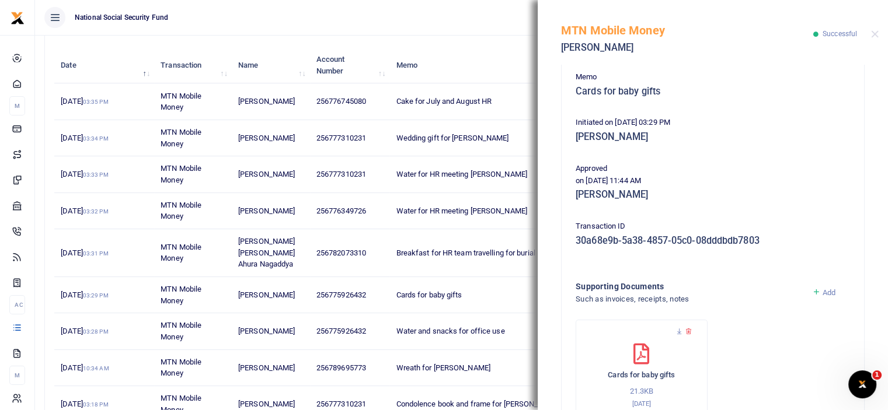
scroll to position [39, 0]
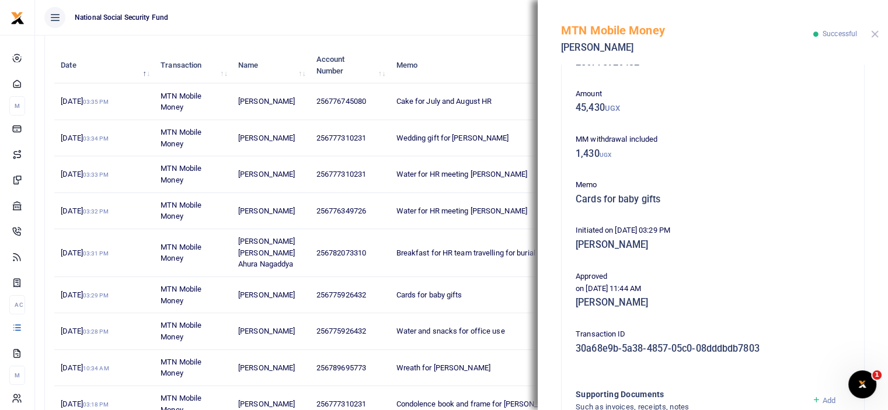
click at [873, 34] on button "Close" at bounding box center [875, 34] width 8 height 8
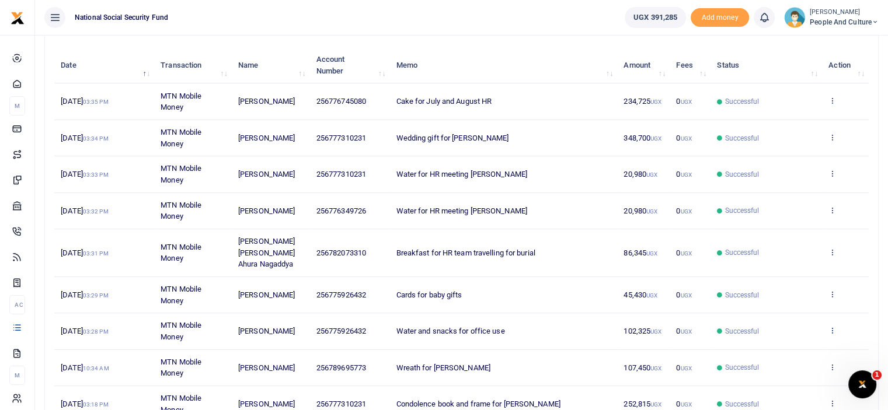
click at [834, 326] on icon at bounding box center [832, 330] width 8 height 8
click at [803, 333] on link "View details" at bounding box center [789, 338] width 92 height 16
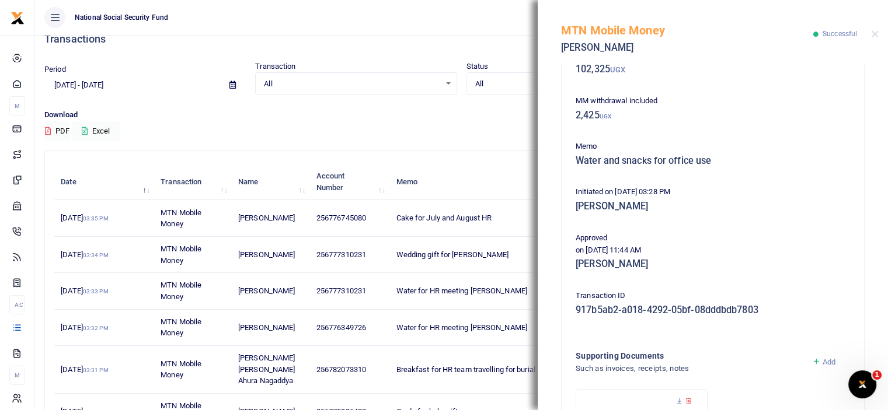
scroll to position [214, 0]
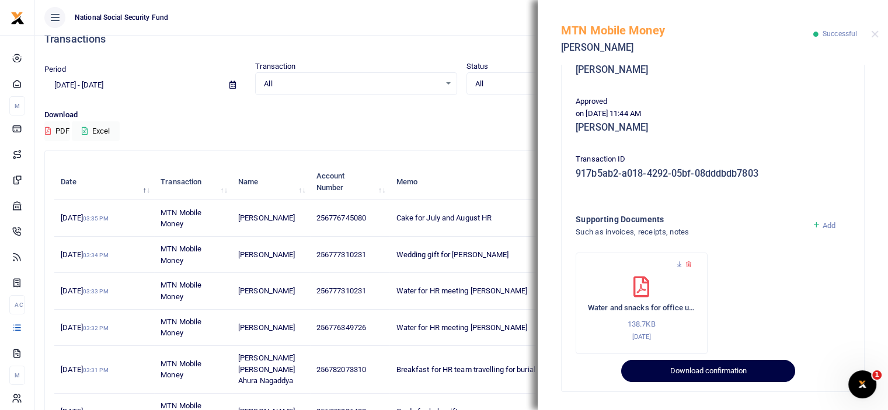
click at [653, 371] on button "Download confirmation" at bounding box center [707, 371] width 173 height 22
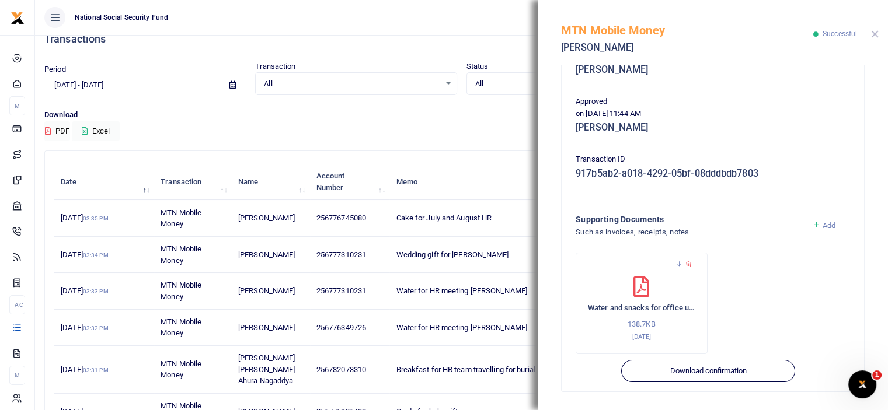
click at [872, 33] on button "Close" at bounding box center [875, 34] width 8 height 8
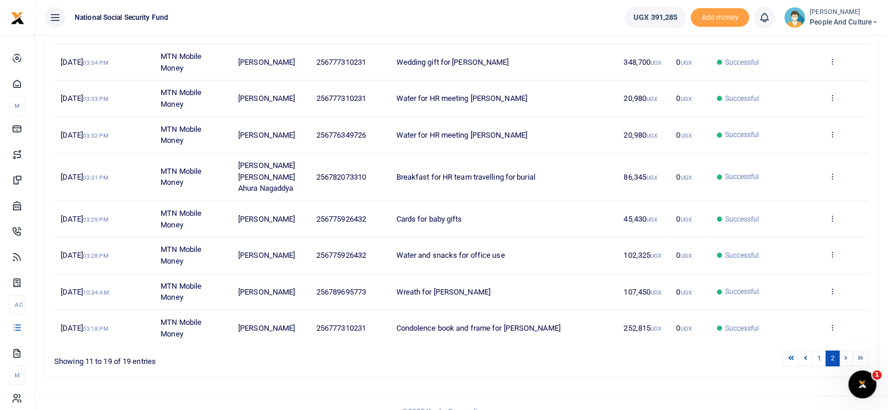
scroll to position [213, 0]
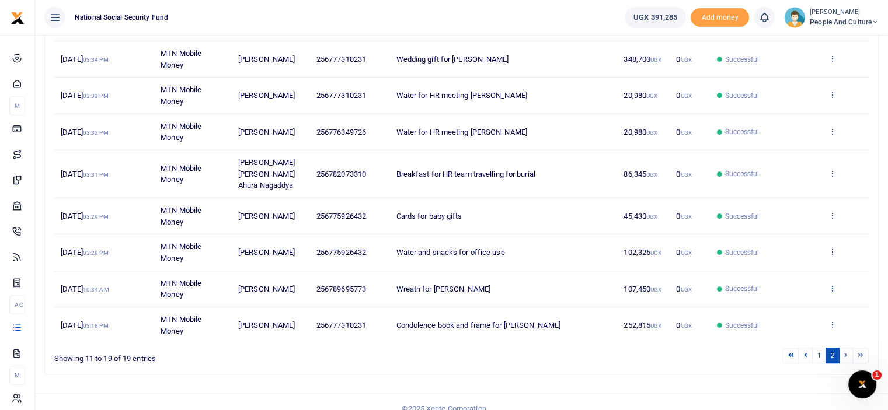
click at [833, 284] on icon at bounding box center [832, 288] width 8 height 8
click at [787, 298] on link "View details" at bounding box center [789, 295] width 92 height 16
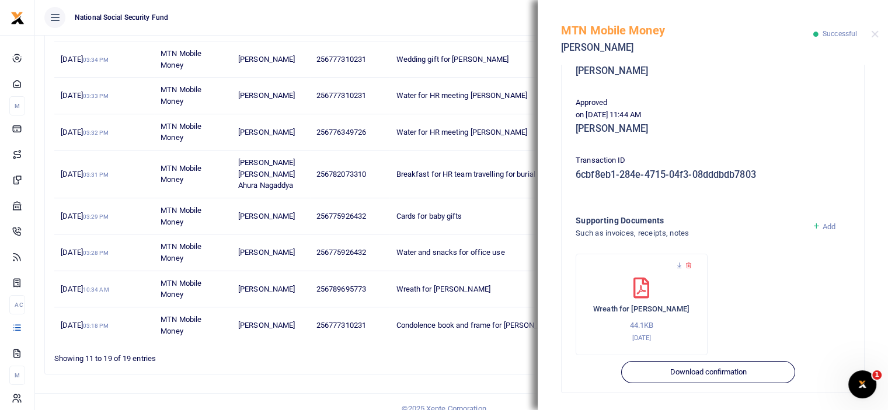
scroll to position [214, 0]
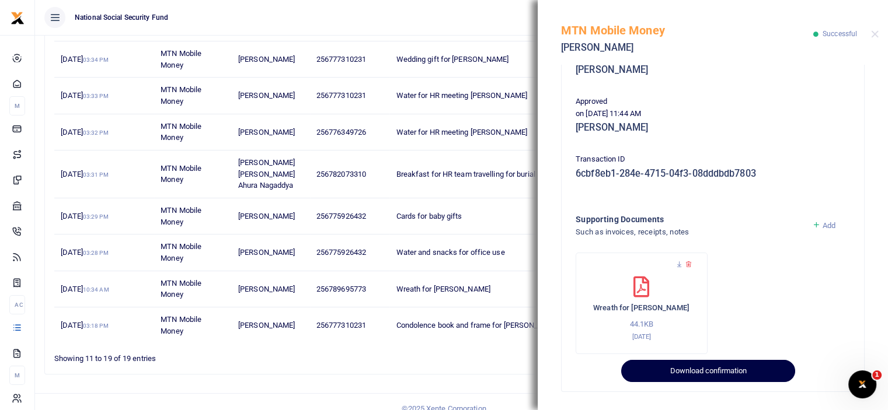
click at [670, 373] on button "Download confirmation" at bounding box center [707, 371] width 173 height 22
